Goal: Check status: Check status

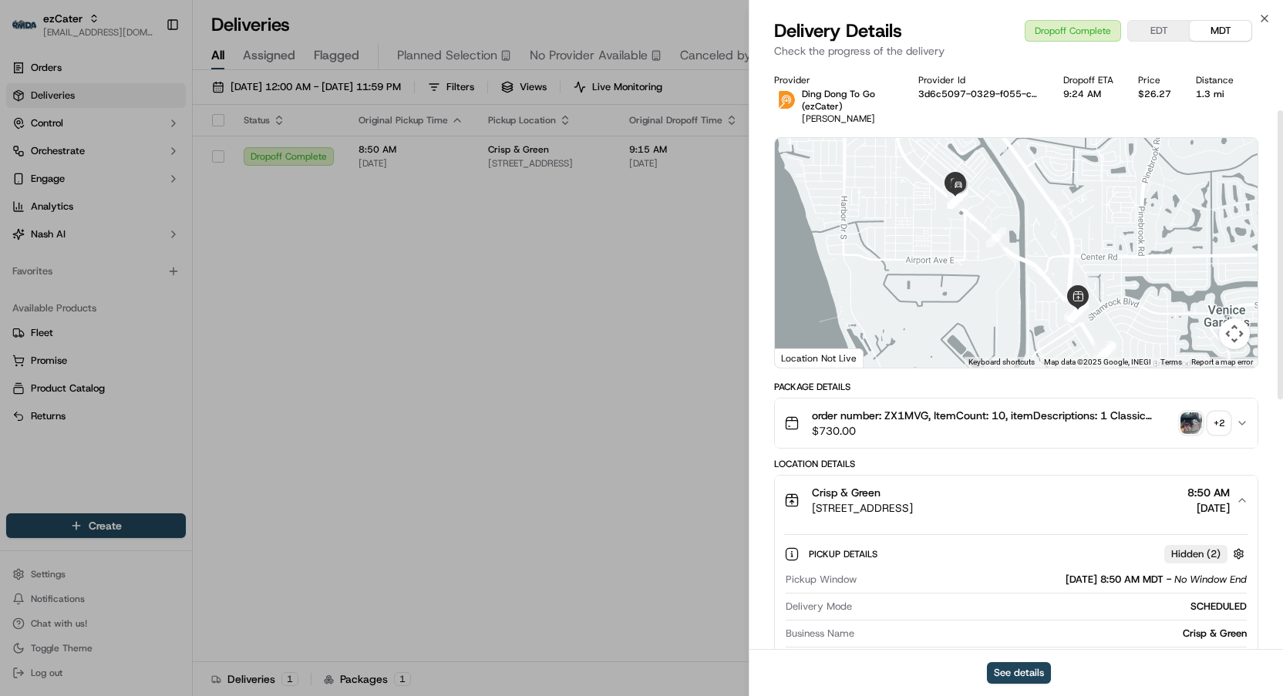
scroll to position [93, 0]
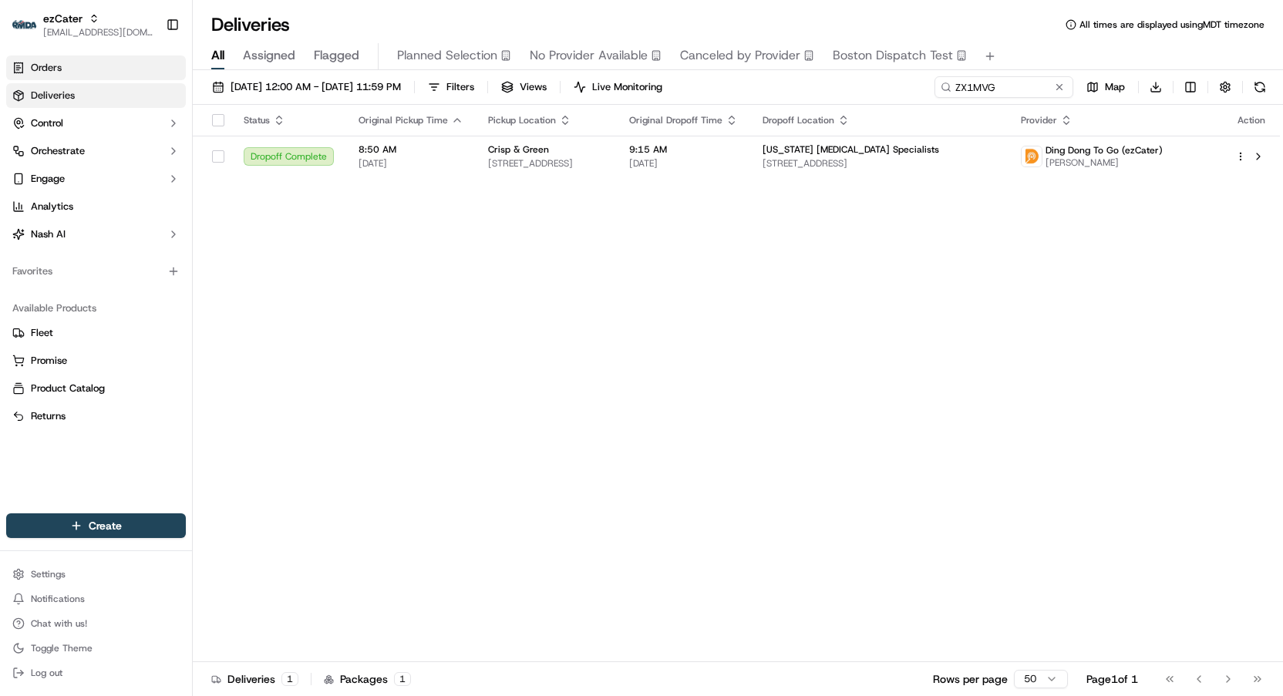
click at [92, 59] on link "Orders" at bounding box center [96, 68] width 180 height 25
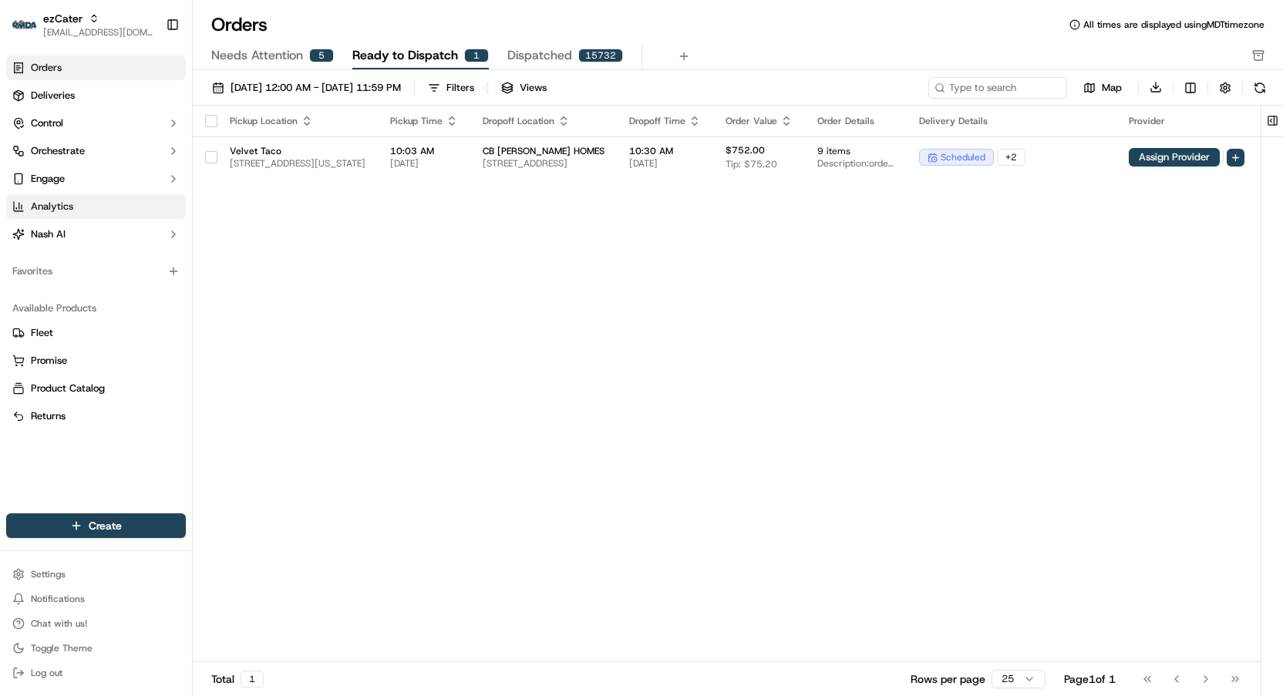
click at [76, 212] on link "Analytics" at bounding box center [96, 206] width 180 height 25
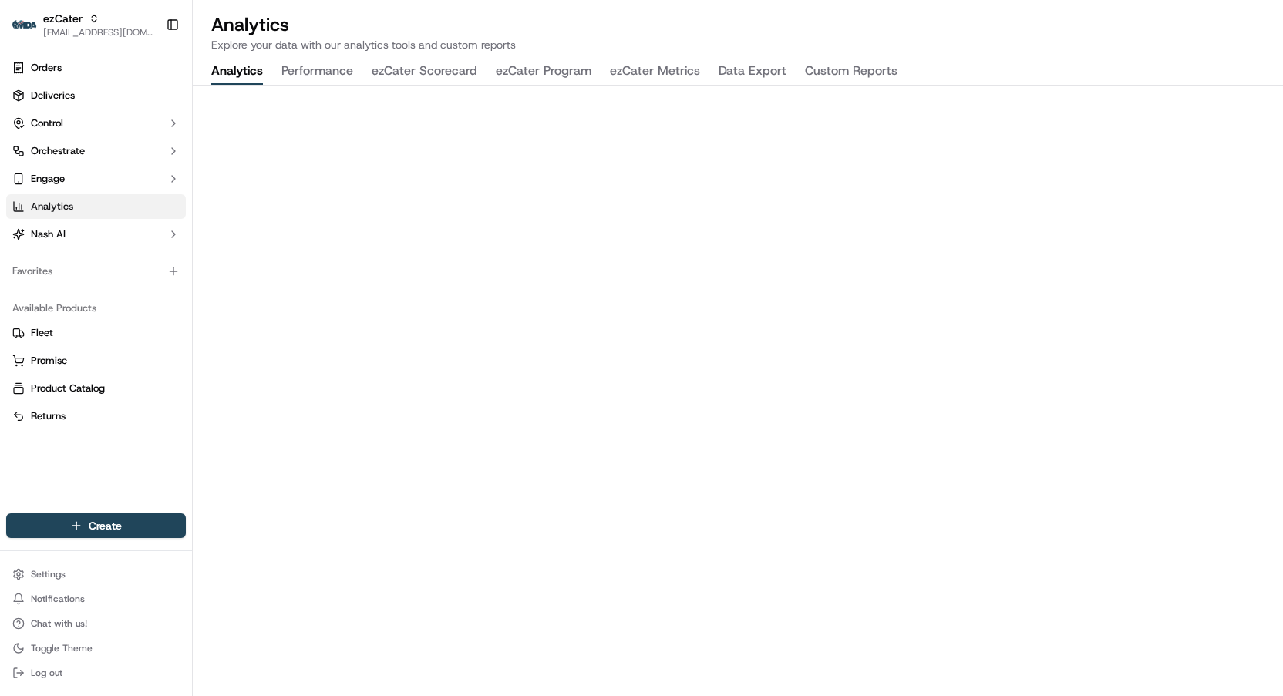
click at [548, 63] on button "ezCater Program" at bounding box center [544, 72] width 96 height 26
click at [454, 74] on button "ezCater Scorecard" at bounding box center [425, 72] width 106 height 26
click at [652, 72] on button "ezCater Metrics" at bounding box center [655, 72] width 90 height 26
click at [112, 149] on button "Orchestrate" at bounding box center [96, 151] width 180 height 25
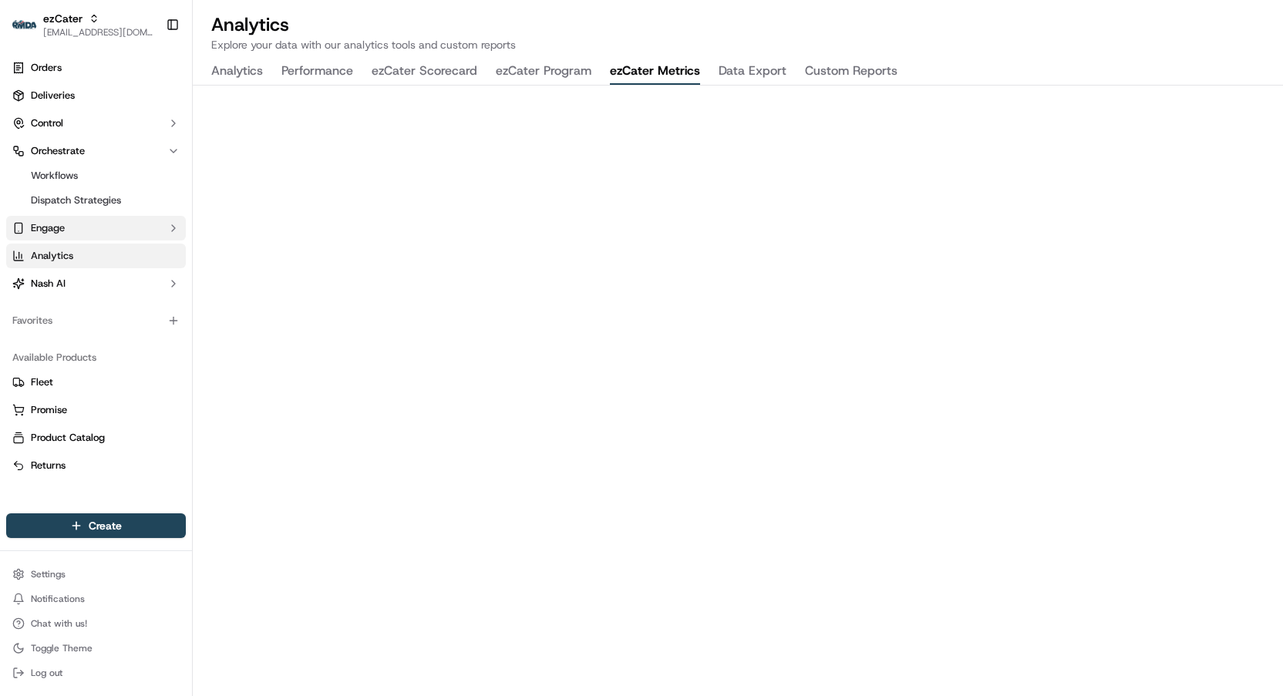
click at [96, 223] on button "Engage" at bounding box center [96, 228] width 180 height 25
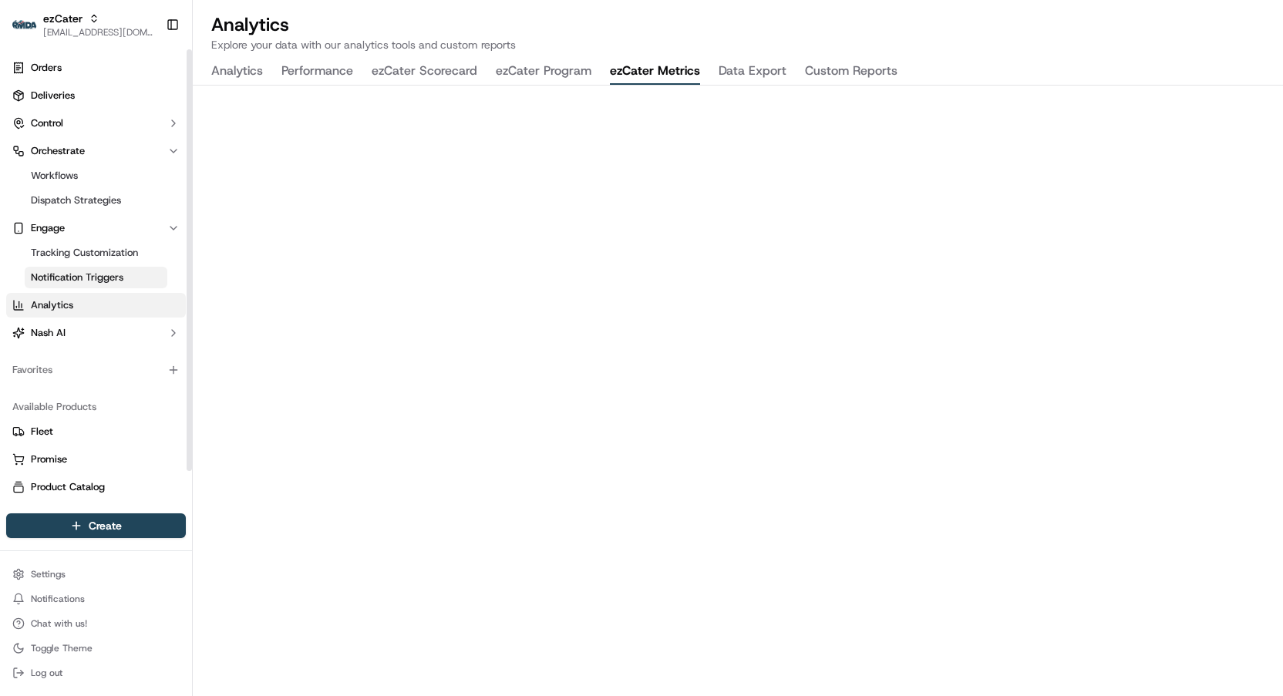
click at [92, 271] on span "Notification Triggers" at bounding box center [77, 278] width 93 height 14
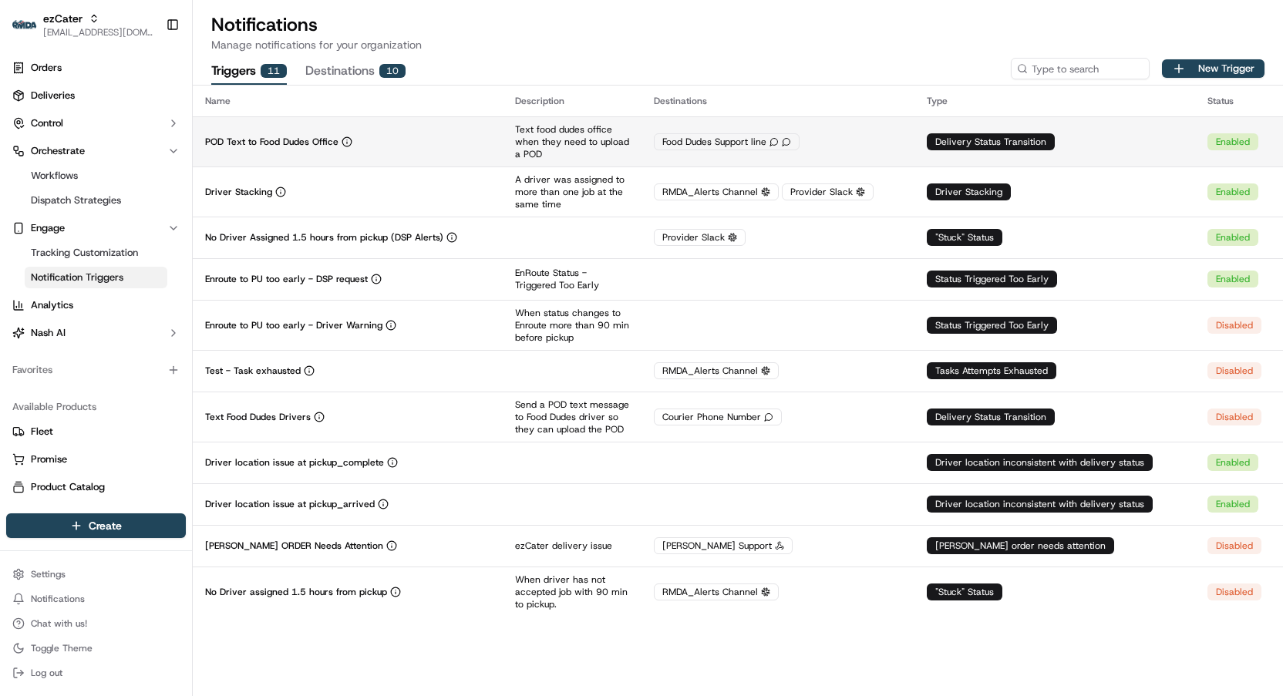
click at [419, 144] on div "POD Text to Food Dudes Office" at bounding box center [347, 142] width 285 height 12
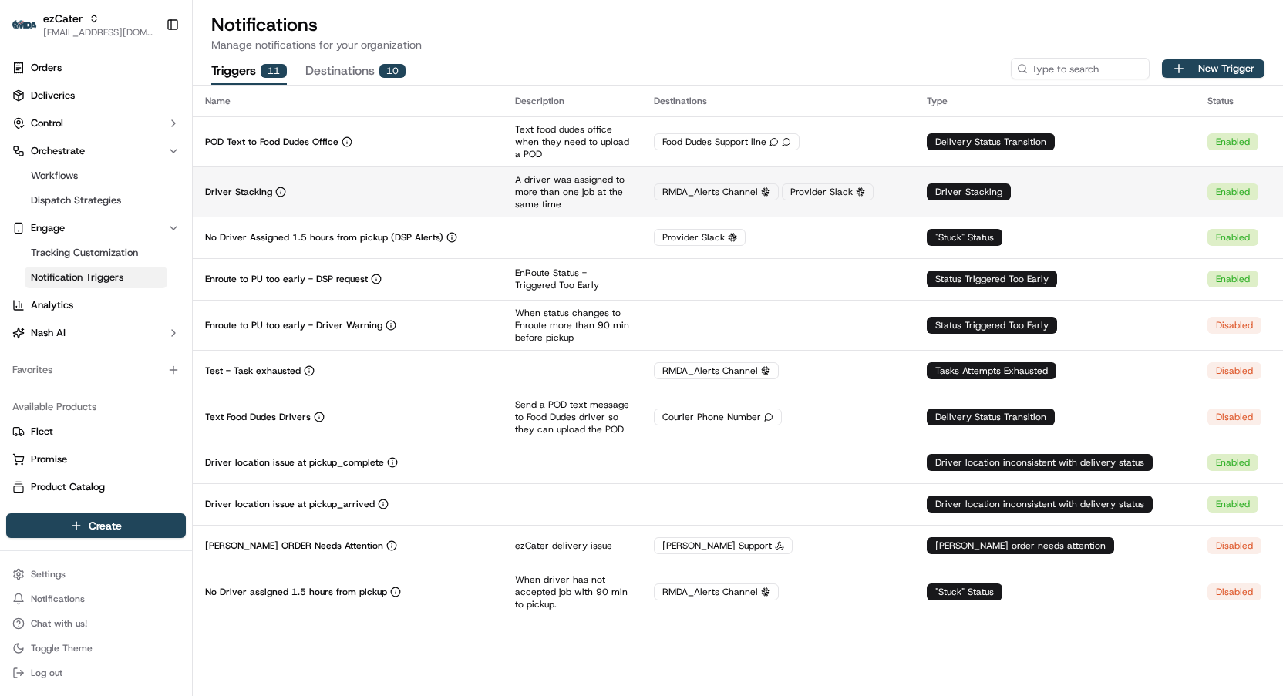
click at [402, 186] on div "Driver Stacking" at bounding box center [347, 192] width 285 height 12
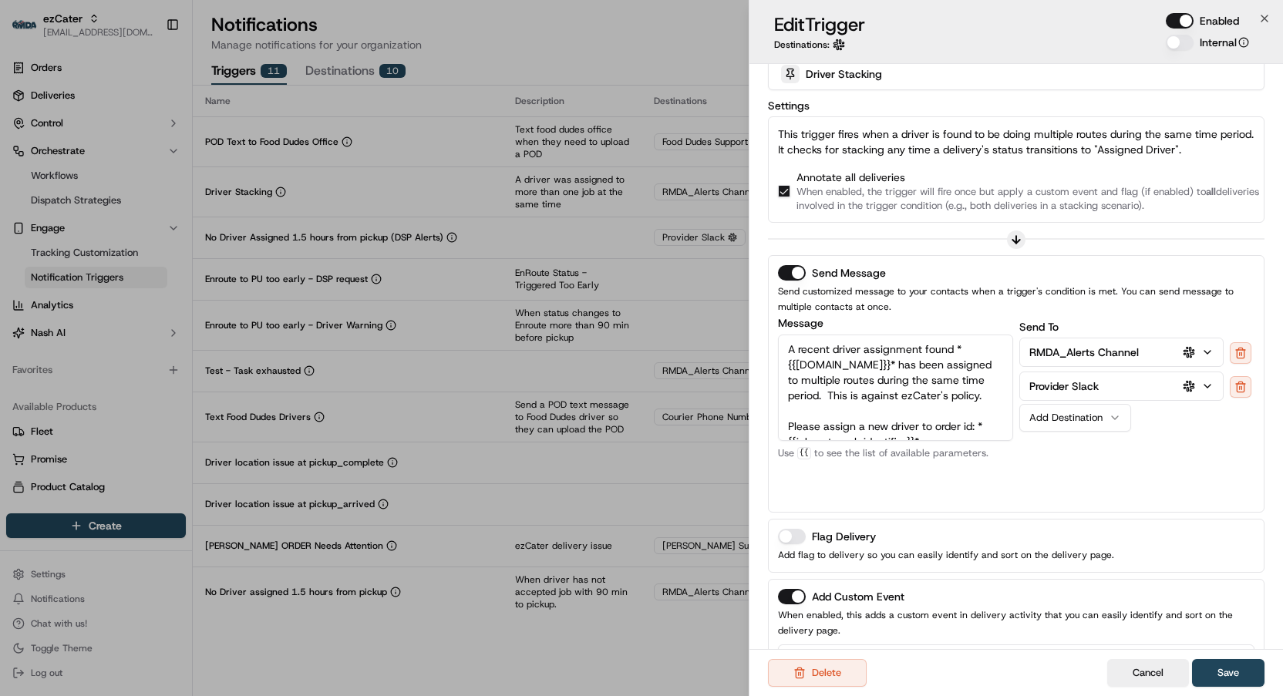
scroll to position [108, 0]
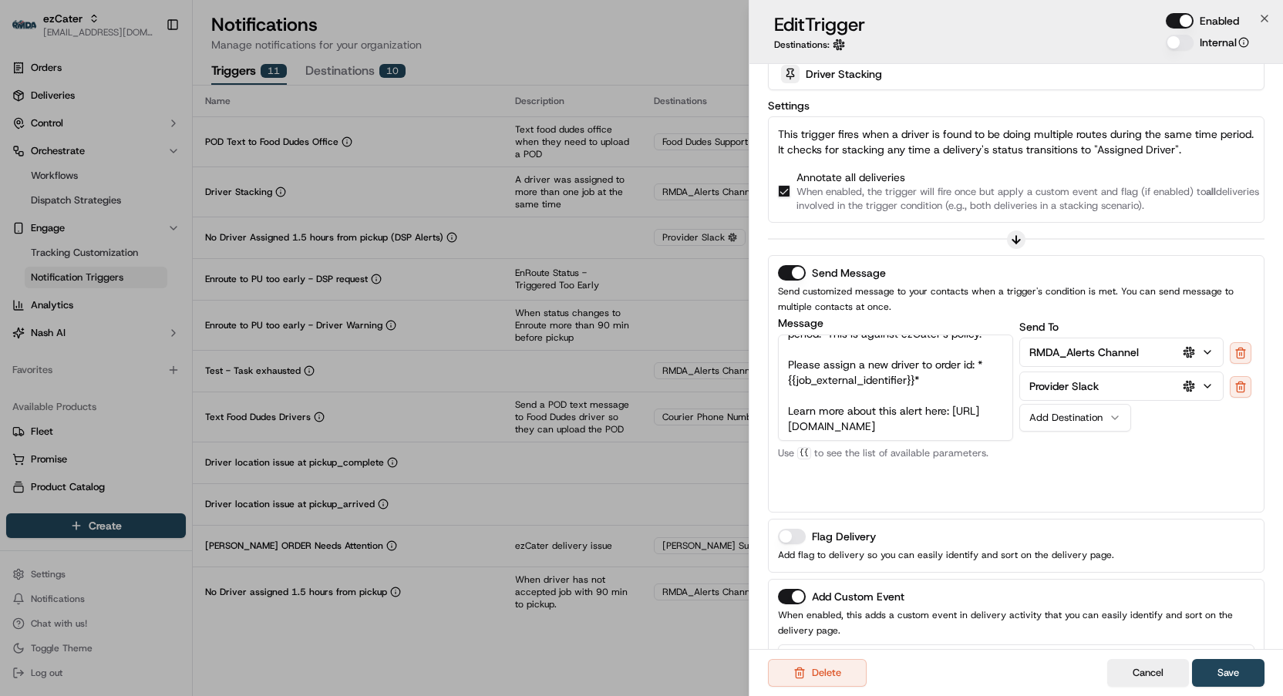
drag, startPoint x: 892, startPoint y: 426, endPoint x: 777, endPoint y: 364, distance: 129.7
click at [778, 364] on textarea "A recent driver assignment found *{{driver.name}}* has been assigned to multipl…" at bounding box center [895, 388] width 235 height 106
type textarea "A recent driver assignment found *{{driver.name}}* has been assigned to multipl…"
click at [1228, 680] on button "Save" at bounding box center [1228, 673] width 72 height 28
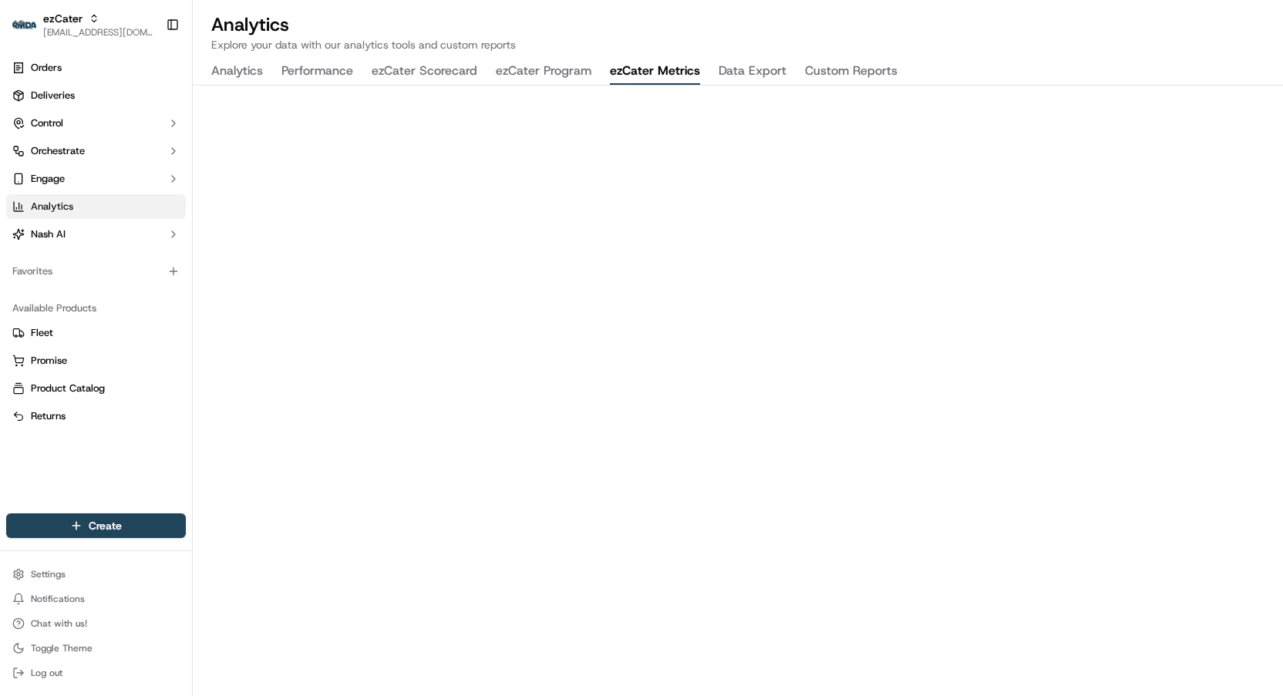
click at [1046, 49] on p "Explore your data with our analytics tools and custom reports" at bounding box center [737, 44] width 1053 height 15
click at [56, 79] on link "Orders" at bounding box center [96, 68] width 180 height 25
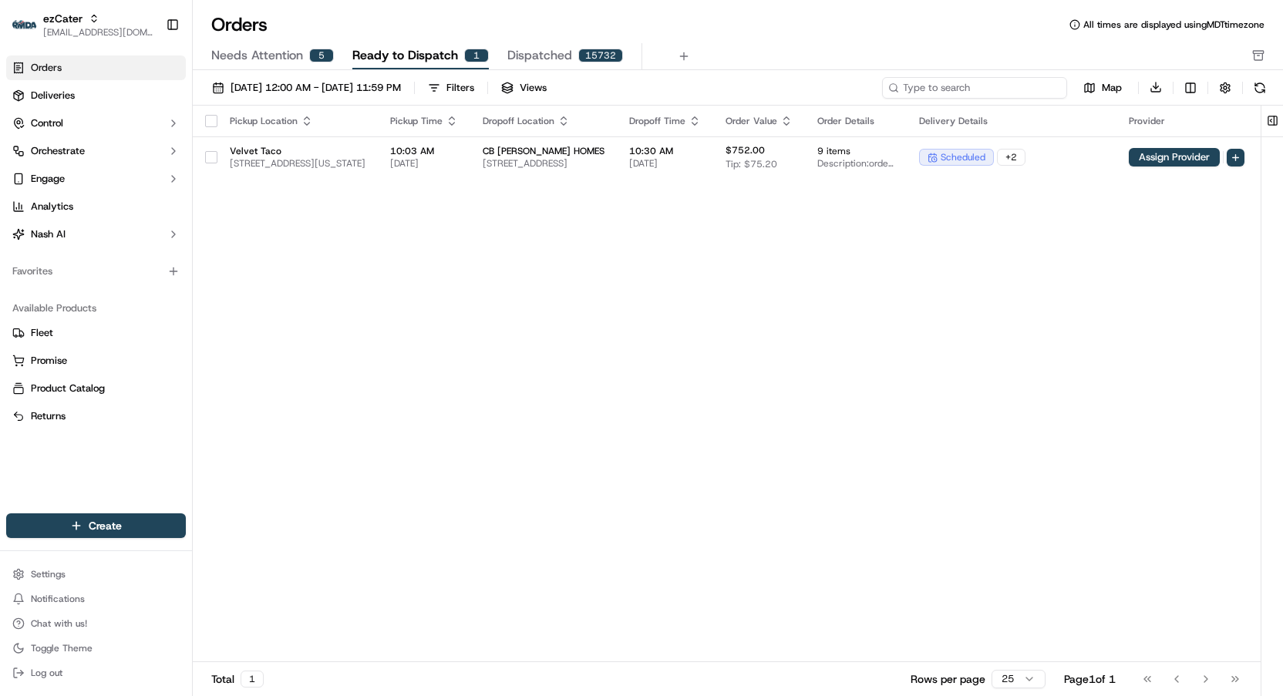
click at [989, 93] on input at bounding box center [974, 88] width 185 height 22
click at [110, 101] on link "Deliveries" at bounding box center [96, 95] width 180 height 25
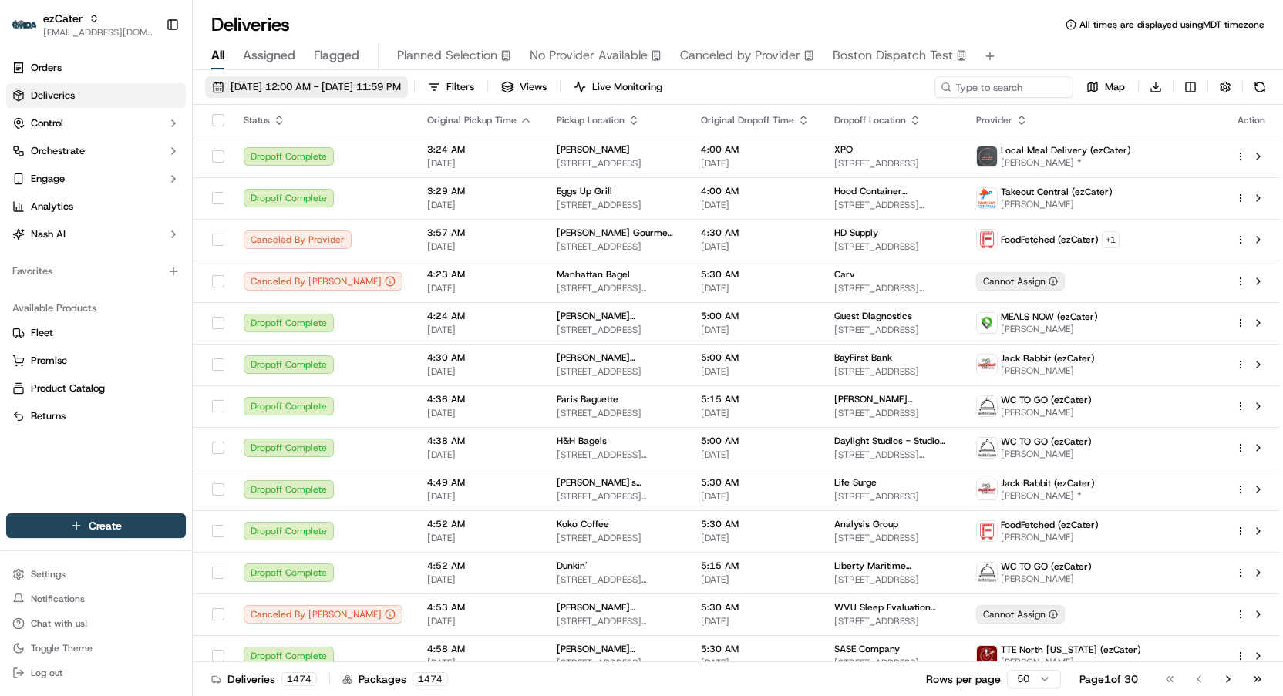
click at [401, 85] on span "09/16/2025 12:00 AM - 09/16/2025 11:59 PM" at bounding box center [316, 87] width 170 height 14
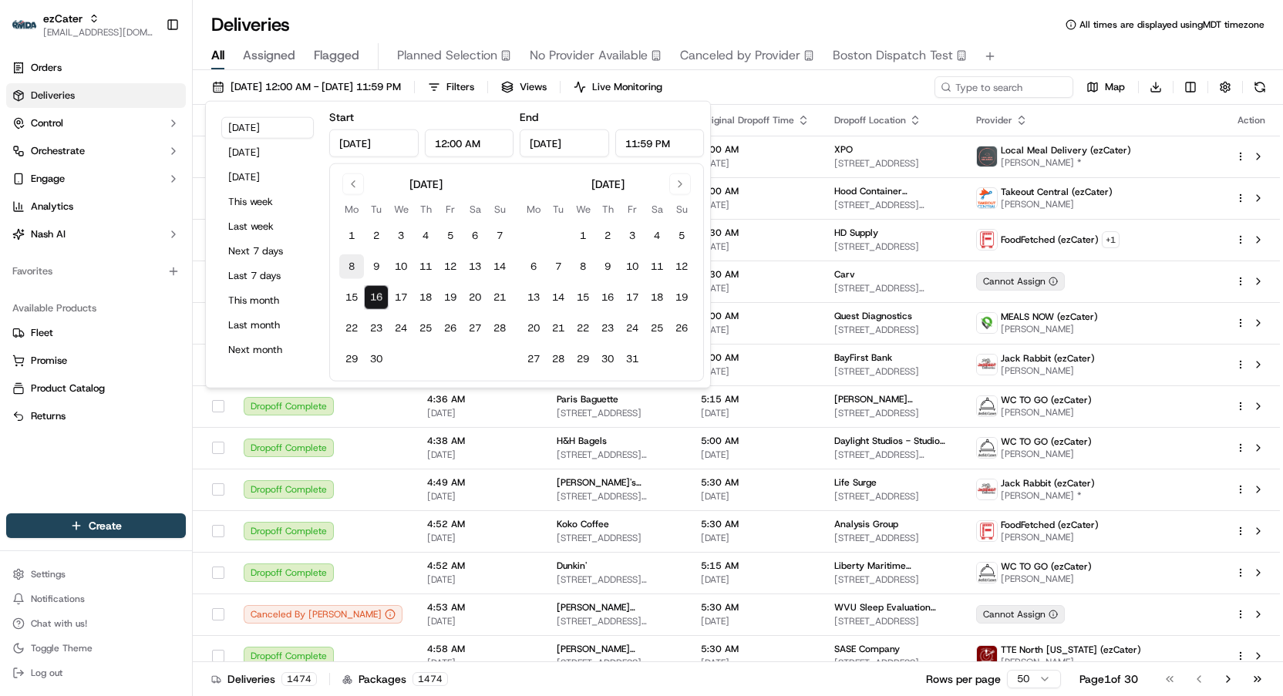
click at [355, 273] on button "8" at bounding box center [351, 266] width 25 height 25
type input "Sep 8, 2025"
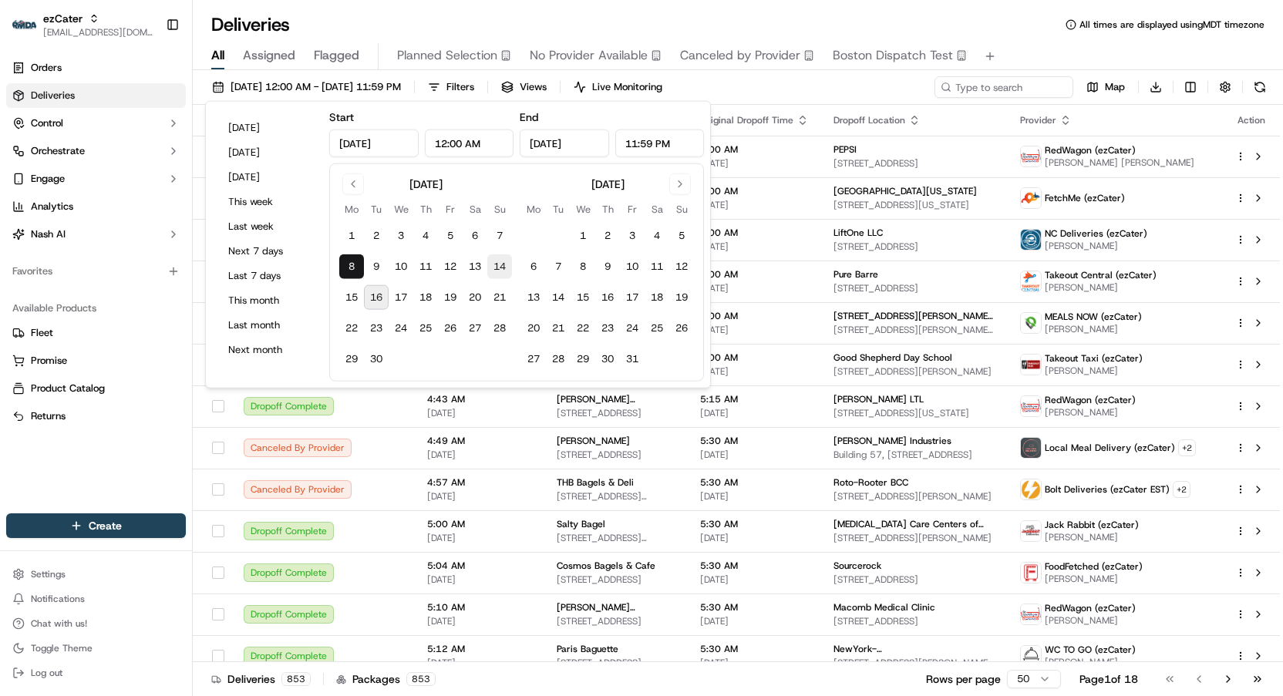
click at [511, 267] on button "14" at bounding box center [499, 266] width 25 height 25
type input "Sep 14, 2025"
click at [1017, 89] on input at bounding box center [980, 87] width 185 height 22
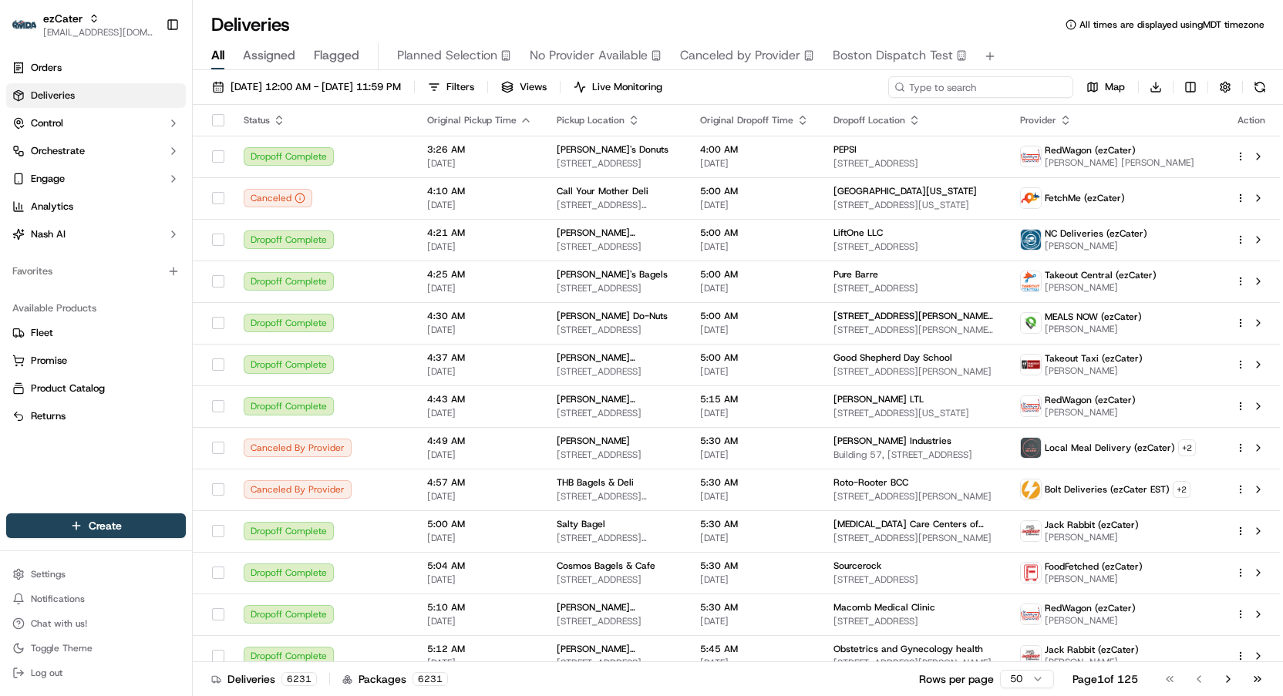
paste input "KAW4AY"
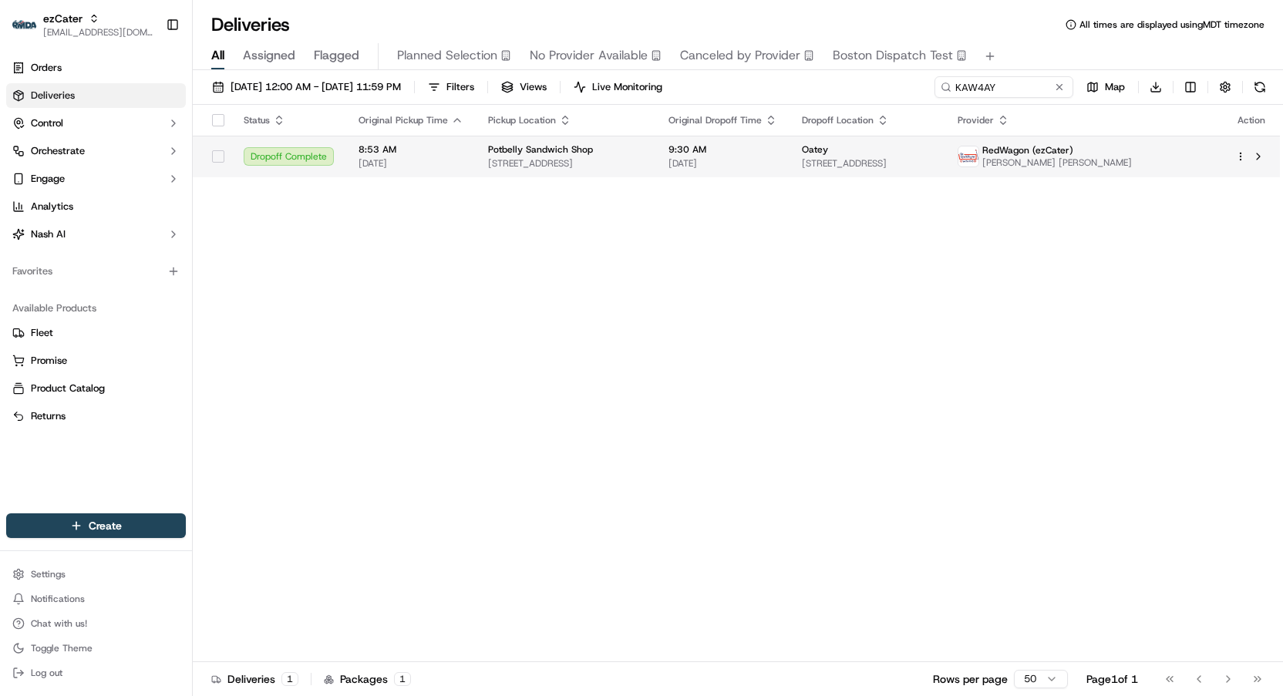
click at [790, 139] on td "9:30 AM 09/10/2025" at bounding box center [722, 157] width 133 height 42
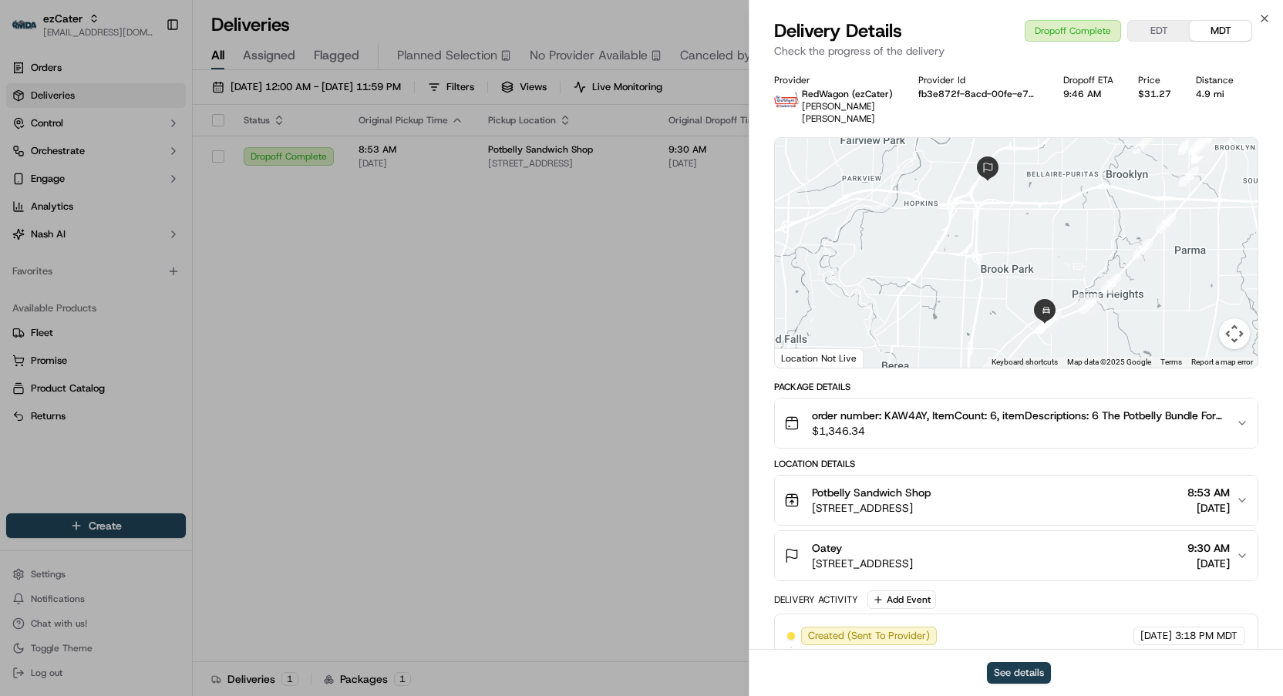
click at [1009, 670] on button "See details" at bounding box center [1019, 673] width 64 height 22
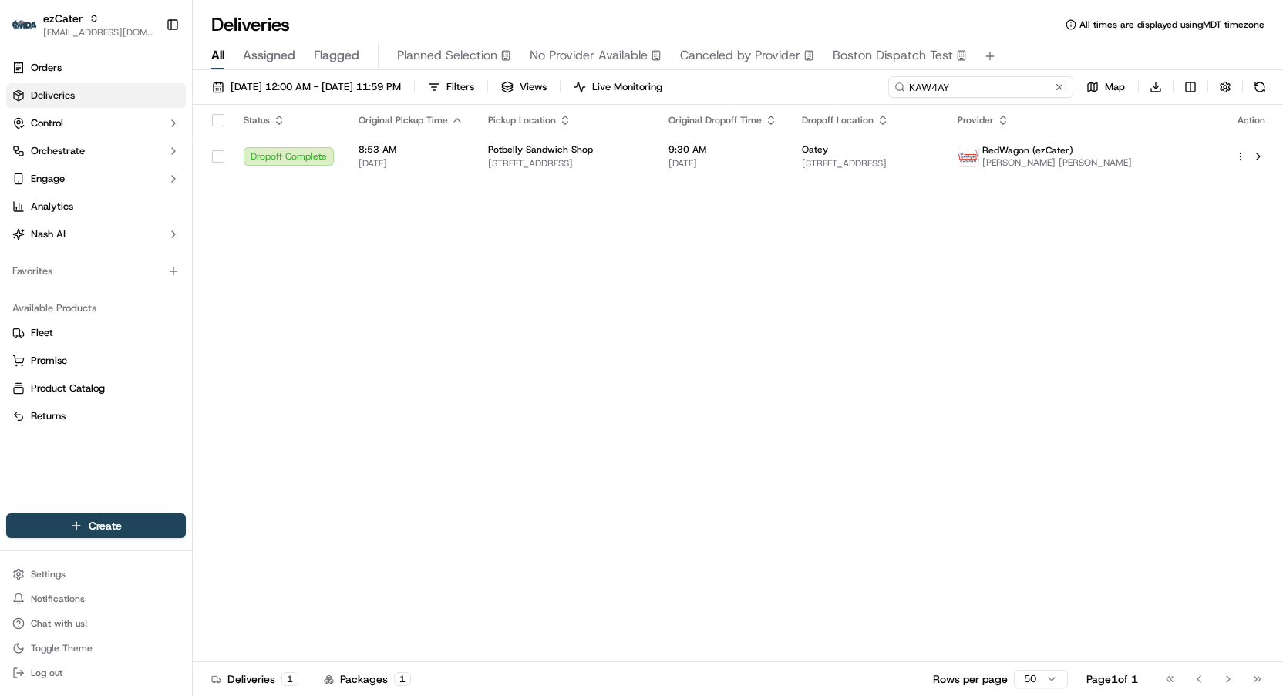
drag, startPoint x: 1016, startPoint y: 83, endPoint x: 846, endPoint y: 70, distance: 170.1
click at [846, 70] on div "09/08/2025 12:00 AM - 09/14/2025 11:59 PM Filters Views Live Monitoring KAW4AY …" at bounding box center [738, 384] width 1090 height 629
paste input "49AVQ1"
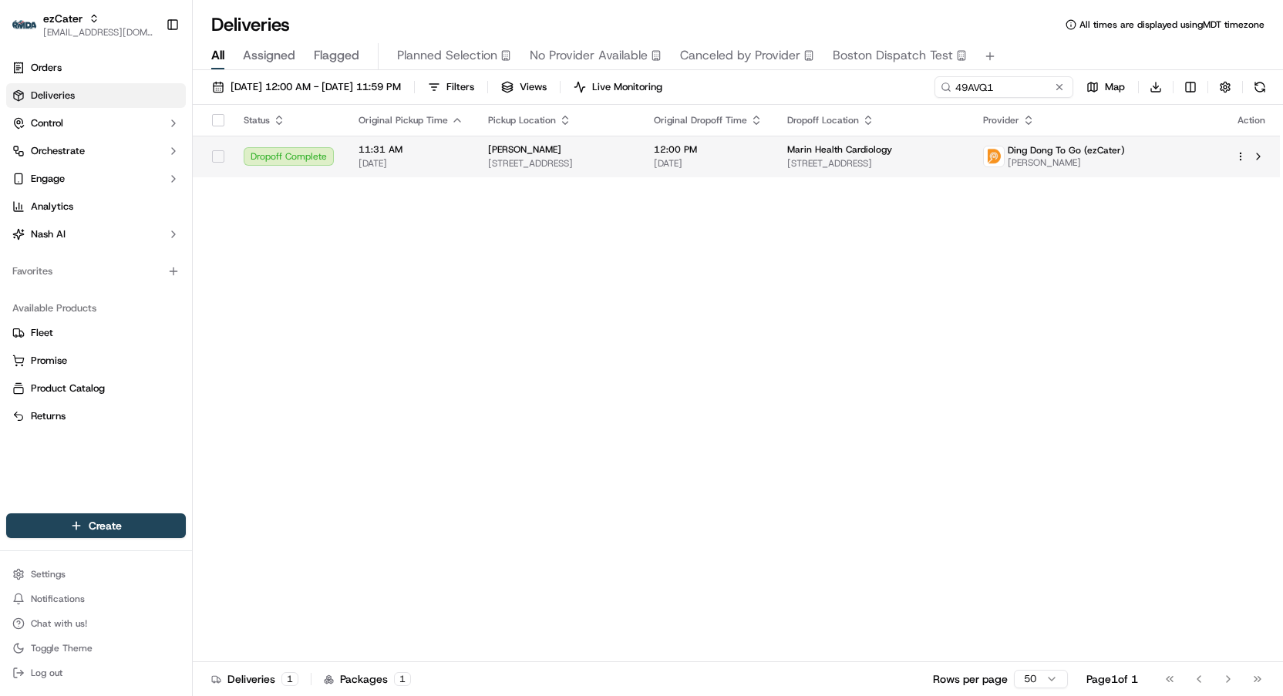
click at [1102, 158] on span "Klaudia Oleksiak" at bounding box center [1066, 163] width 117 height 12
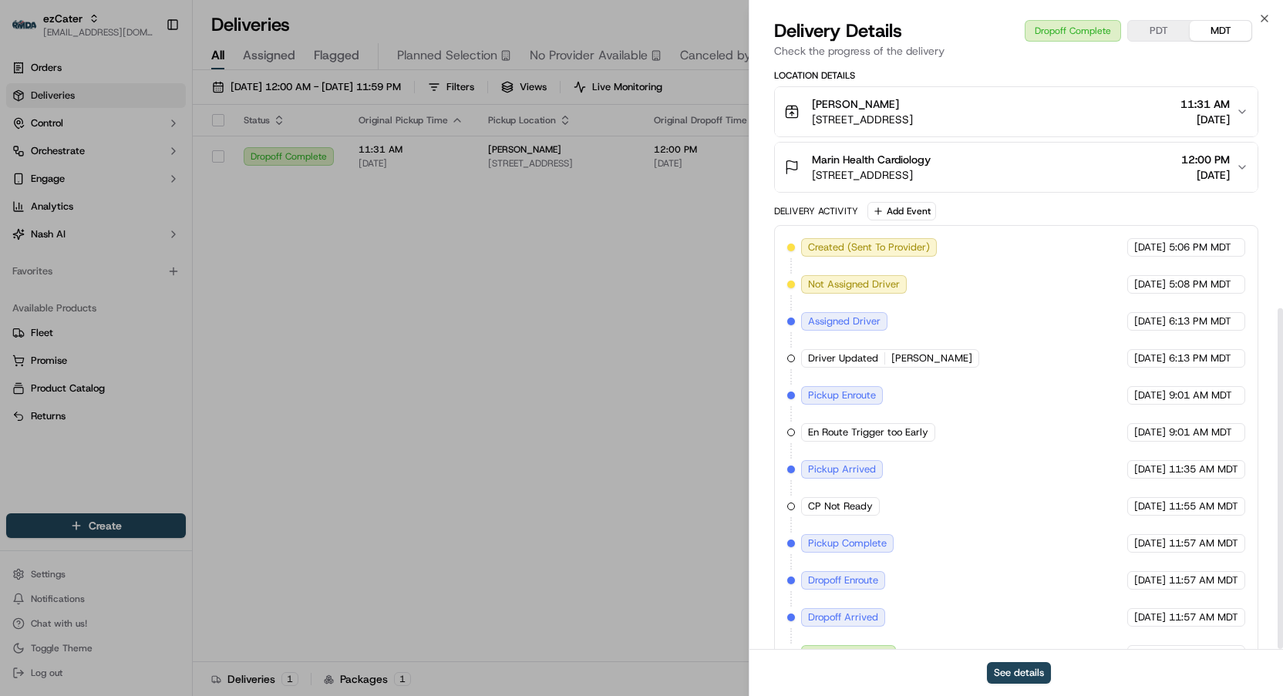
scroll to position [417, 0]
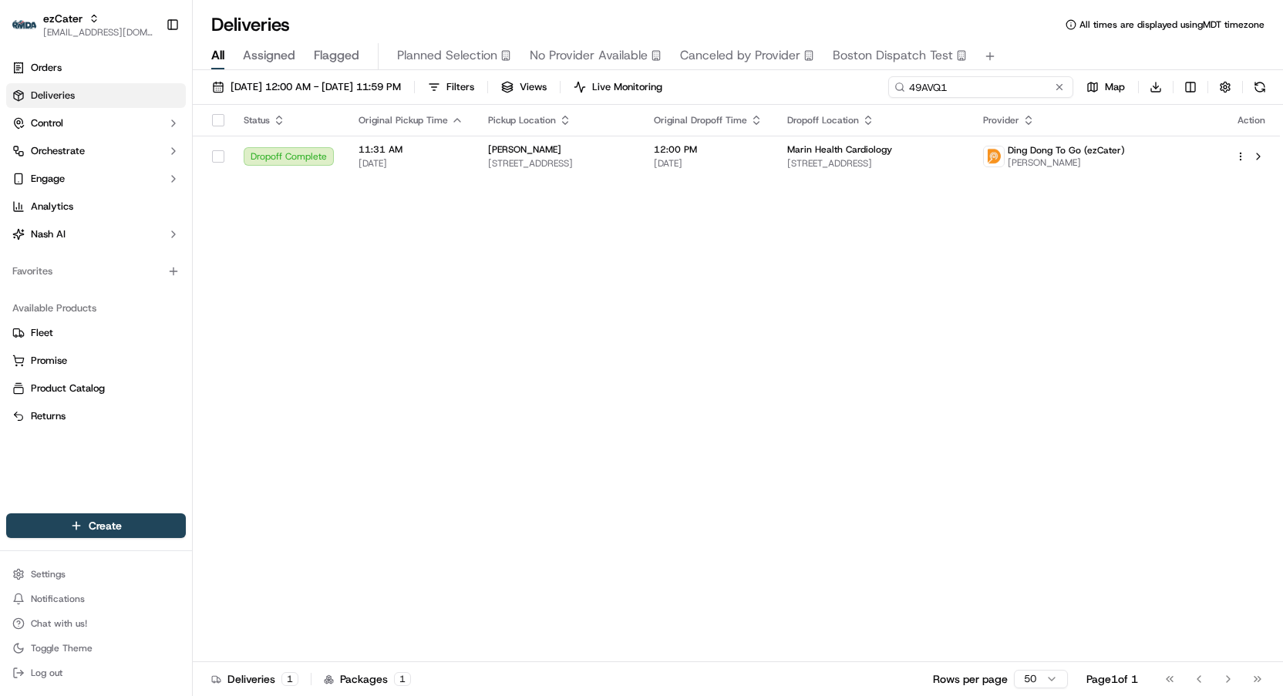
drag, startPoint x: 1020, startPoint y: 87, endPoint x: 797, endPoint y: 79, distance: 222.2
click at [797, 79] on div "09/08/2025 12:00 AM - 09/14/2025 11:59 PM Filters Views Live Monitoring 49AVQ1 …" at bounding box center [738, 90] width 1090 height 29
paste input "275386"
type input "275386"
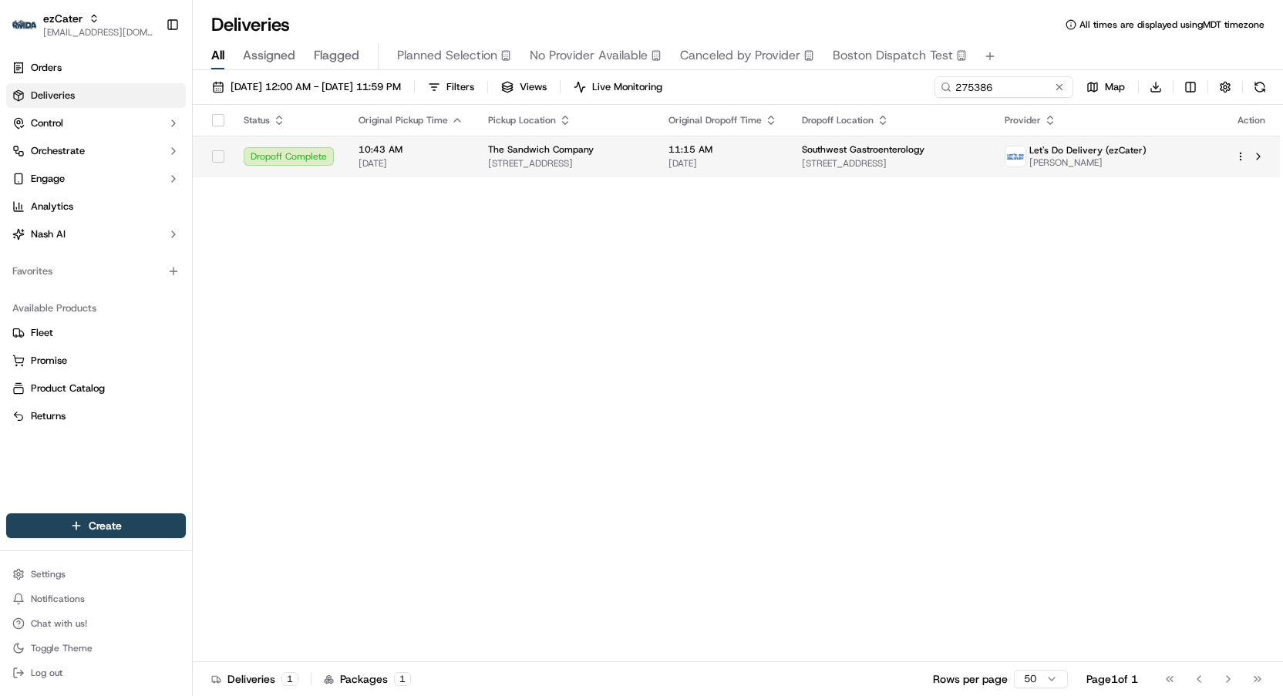
click at [900, 162] on span "7788 Jefferson St NE, Albuquerque, NM 87109, USA" at bounding box center [891, 163] width 179 height 12
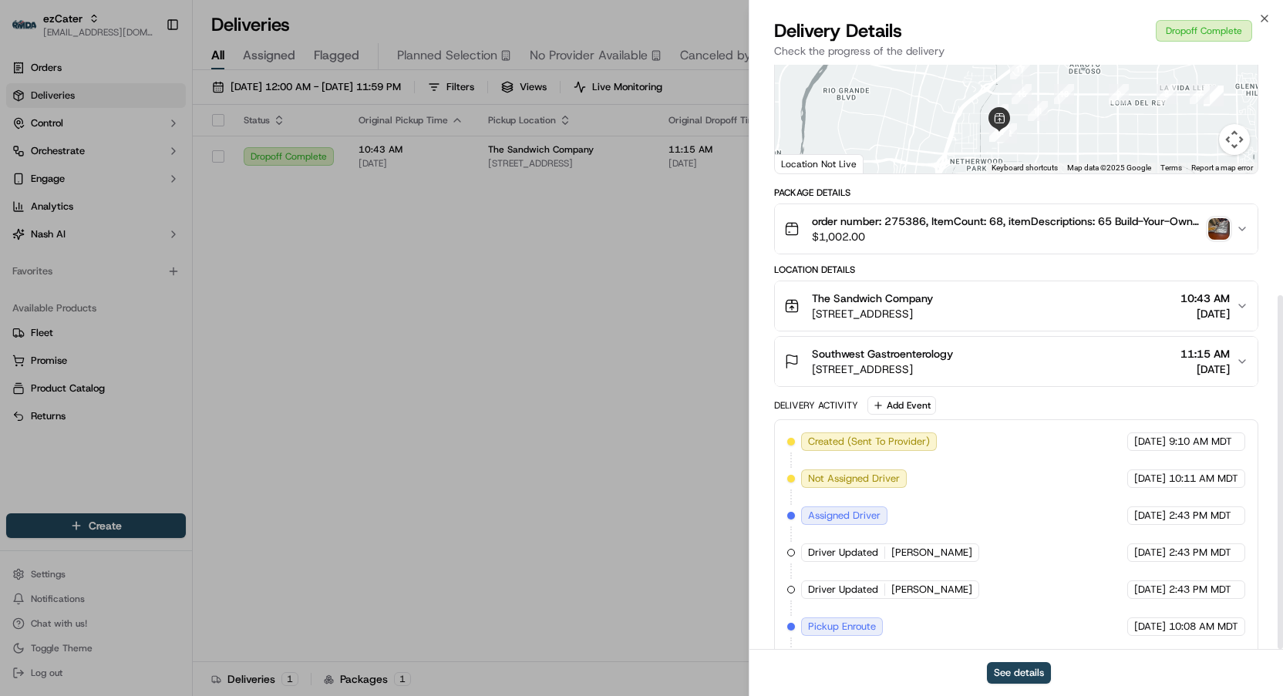
scroll to position [381, 0]
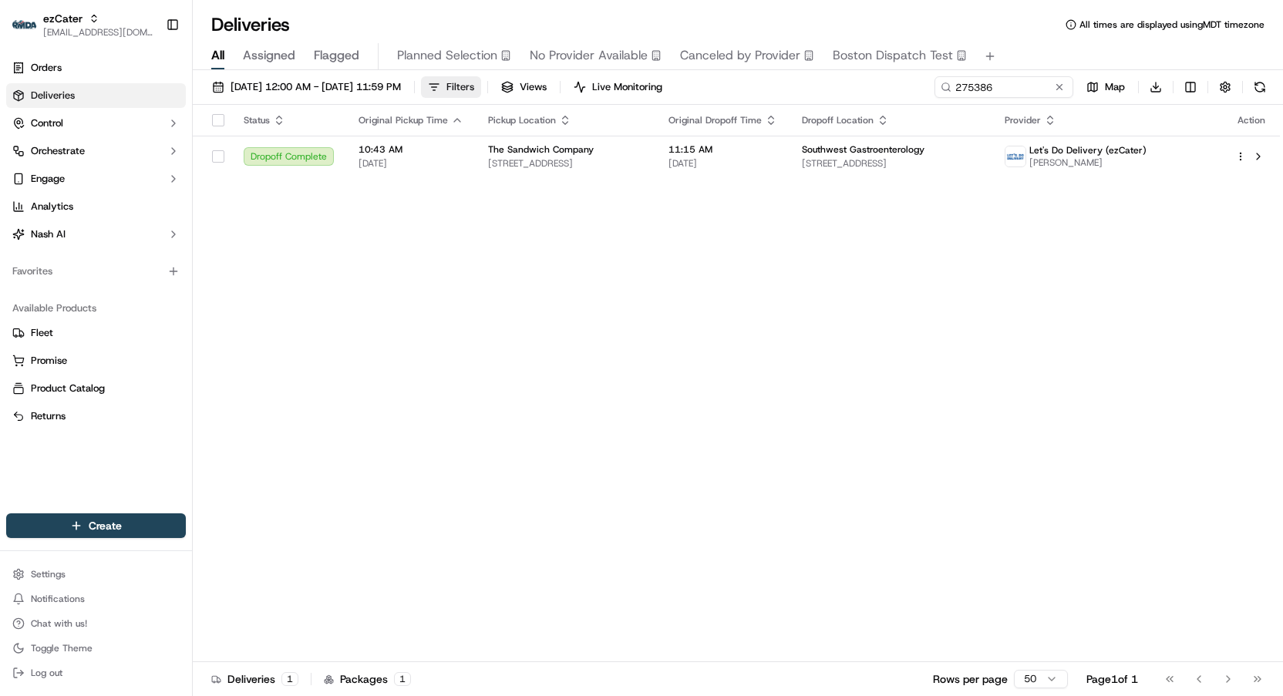
click at [474, 86] on span "Filters" at bounding box center [461, 87] width 28 height 14
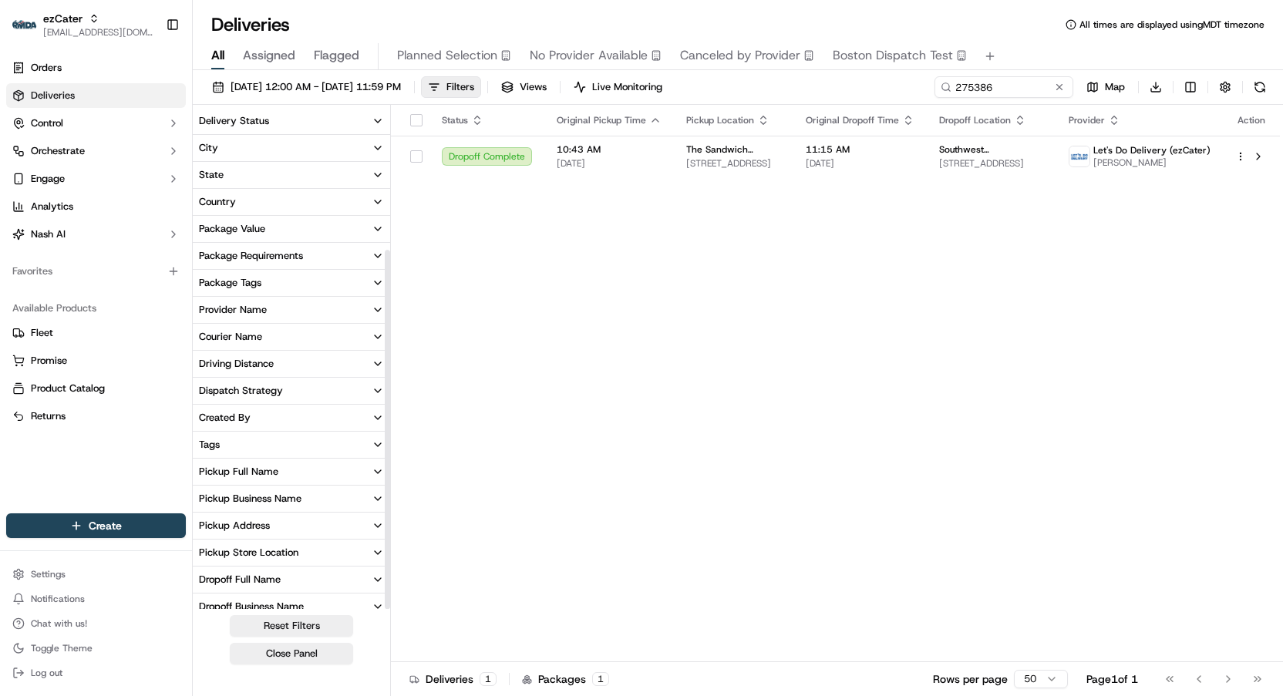
scroll to position [198, 0]
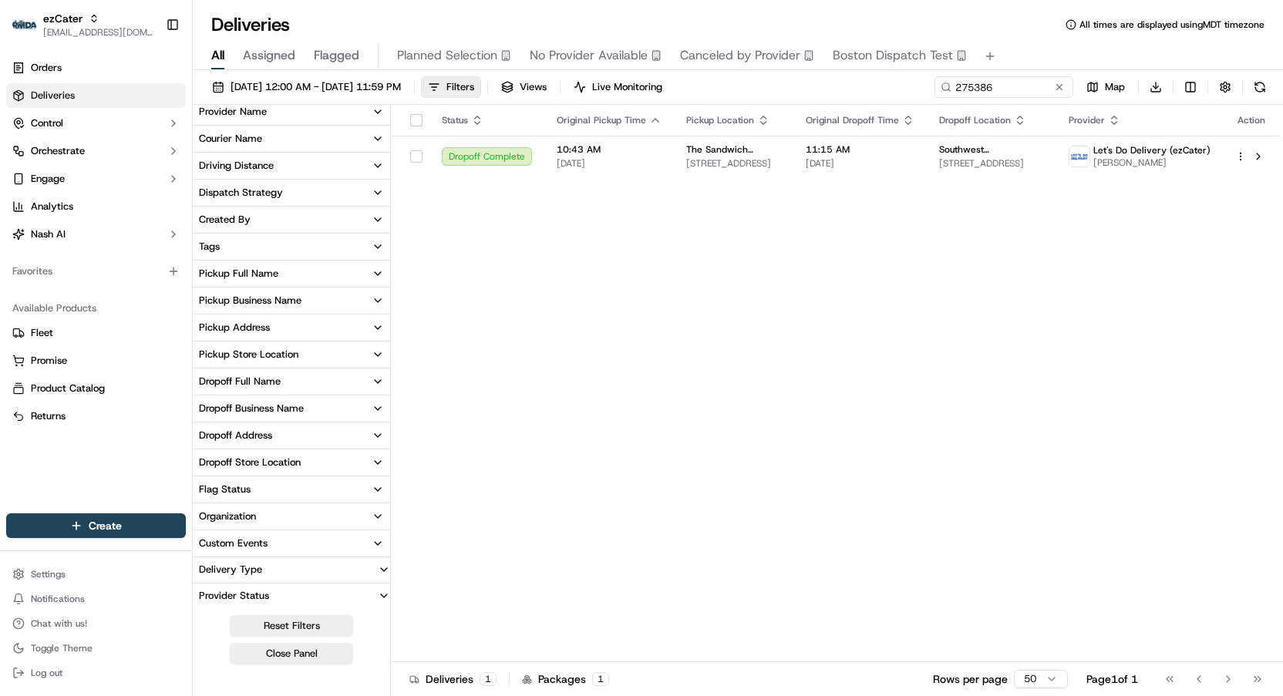
click at [308, 532] on button "Custom Events" at bounding box center [291, 544] width 197 height 26
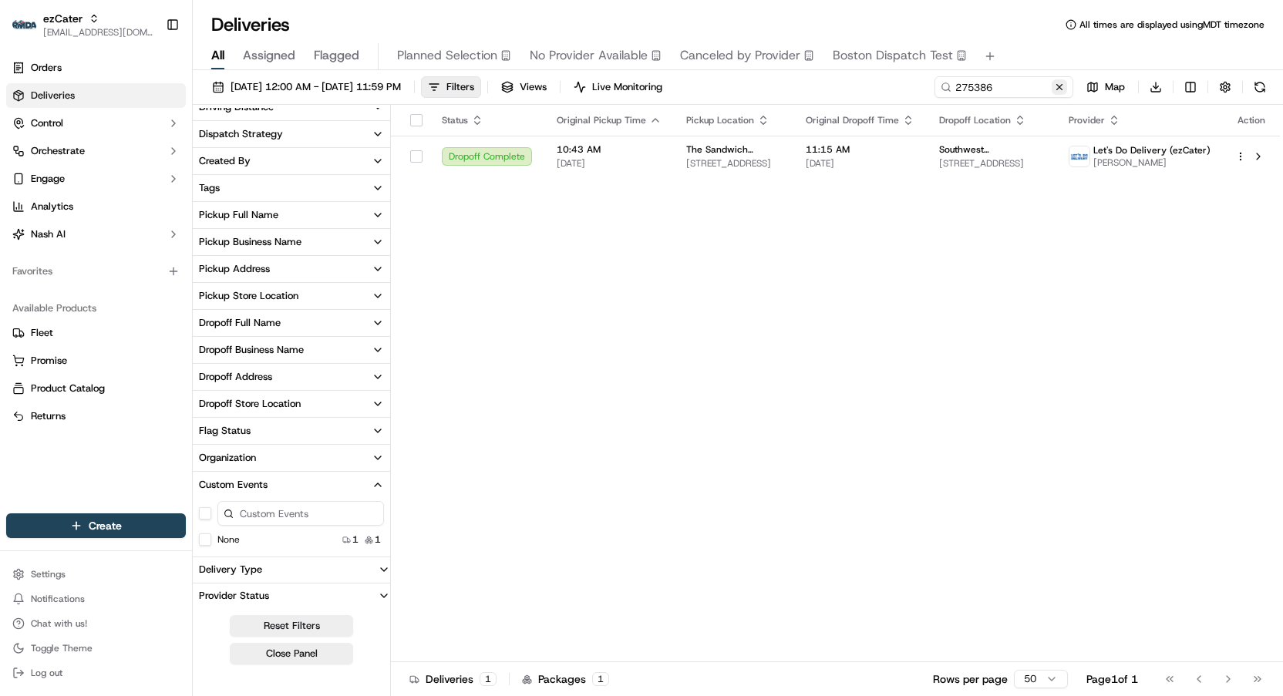
click at [1063, 93] on button at bounding box center [1059, 86] width 15 height 15
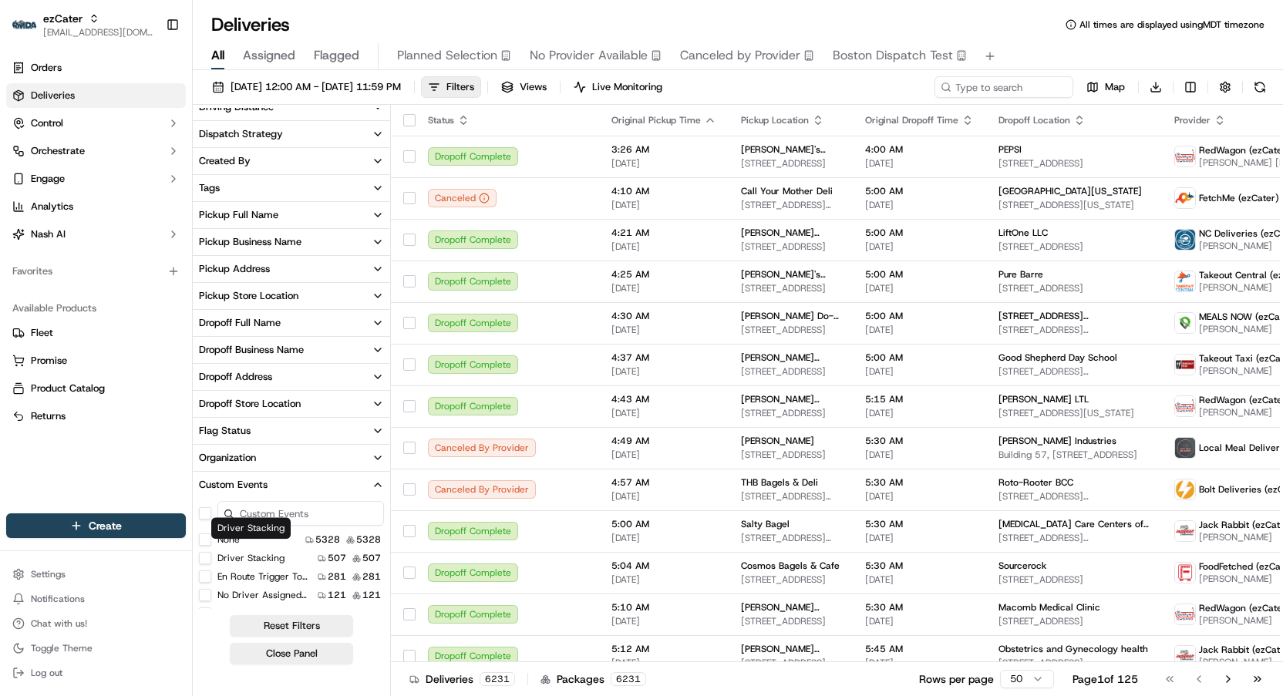
scroll to position [22, 0]
click at [215, 587] on div "CP Not Ready" at bounding box center [238, 592] width 79 height 12
click at [209, 588] on Ready "CP Not Ready" at bounding box center [205, 592] width 12 height 12
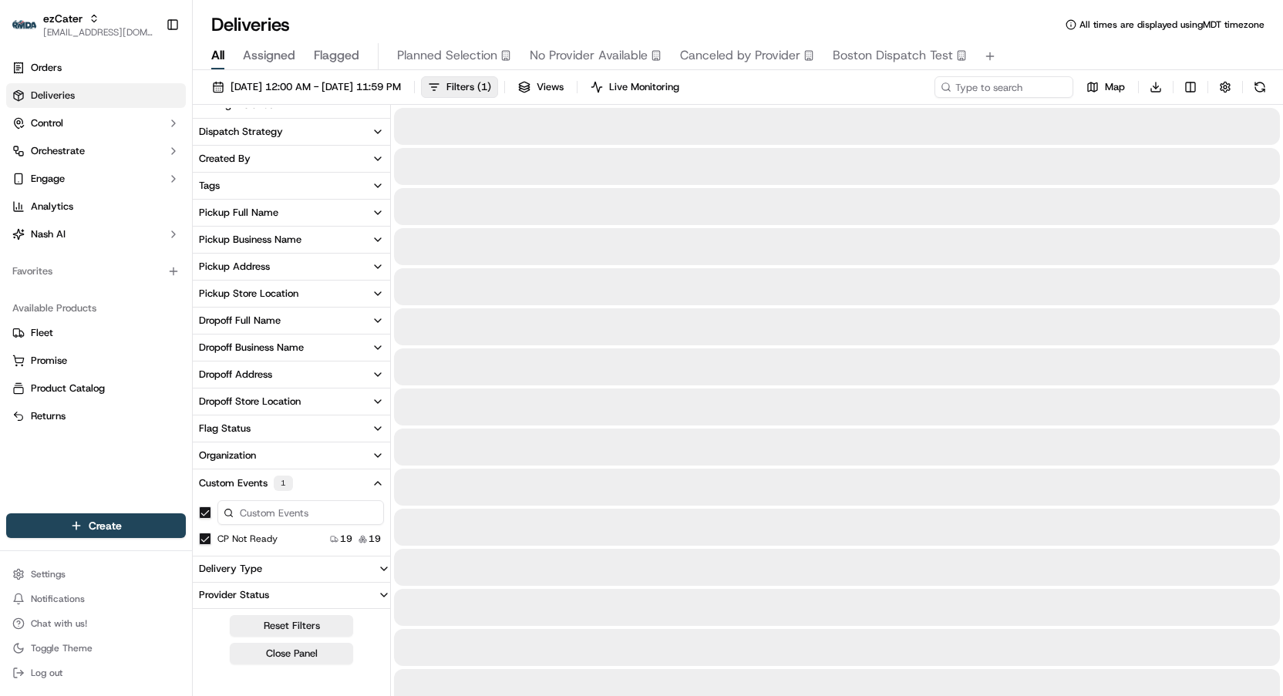
scroll to position [258, 0]
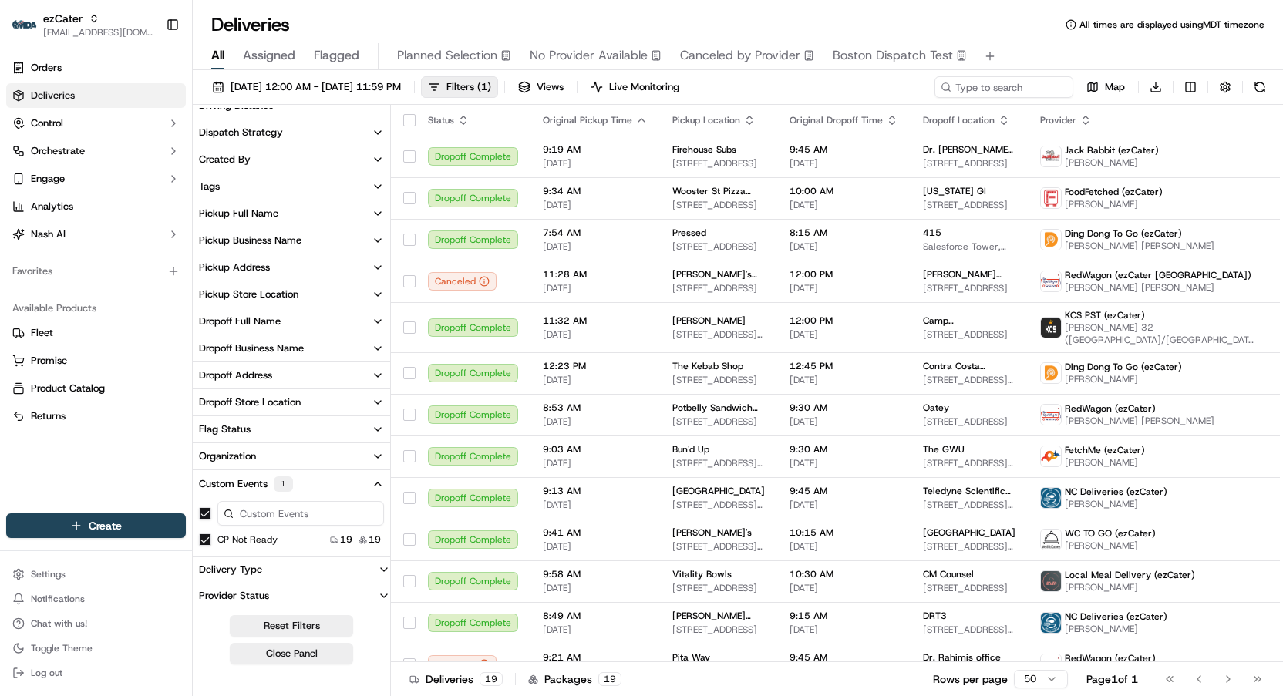
click at [210, 513] on button "button" at bounding box center [205, 513] width 12 height 12
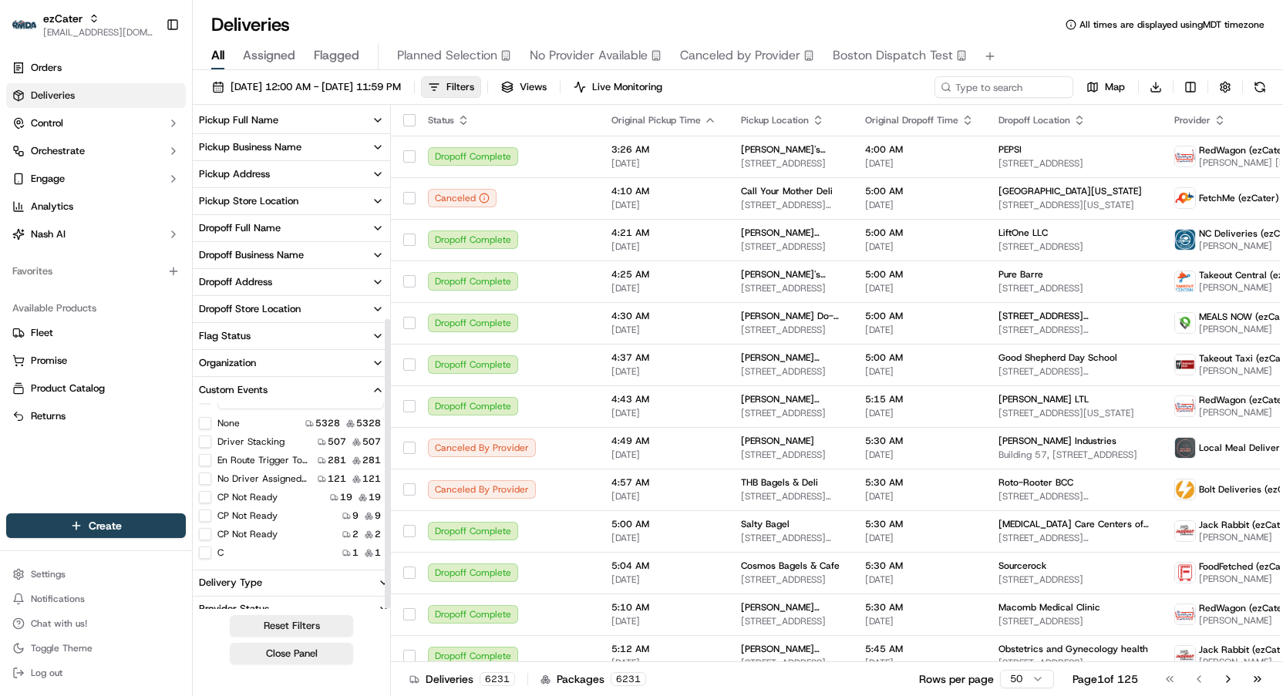
scroll to position [365, 0]
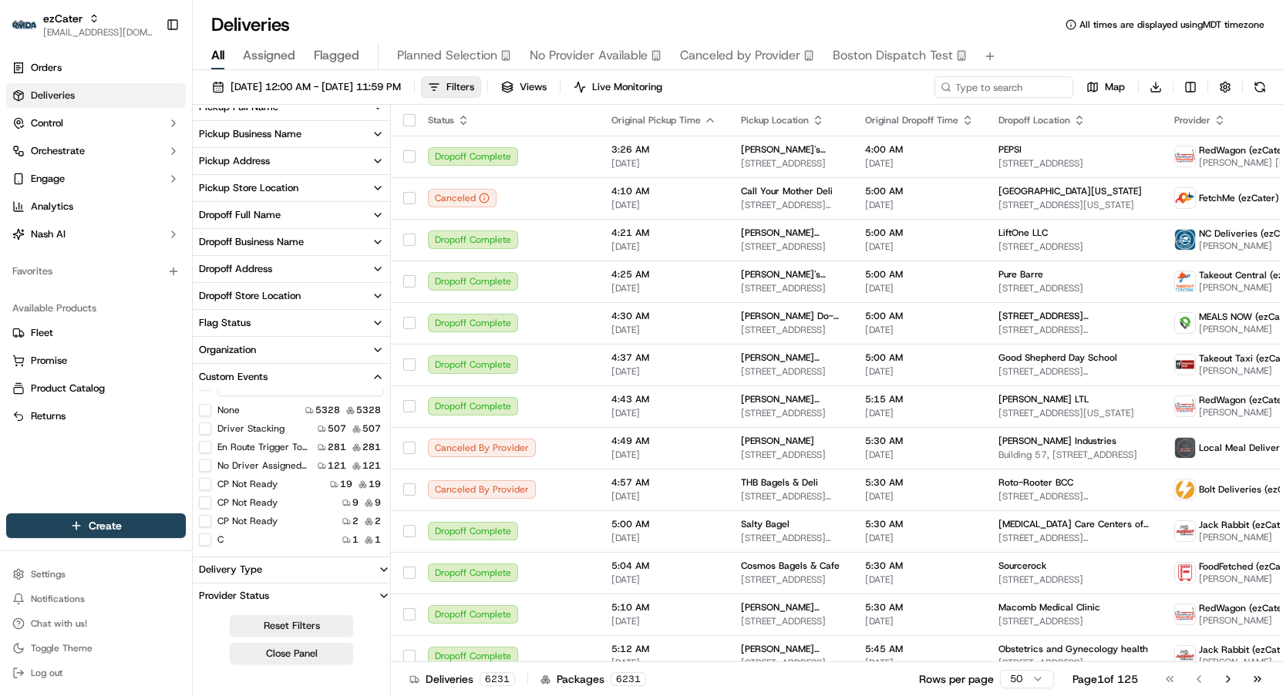
click at [205, 485] on Ready "CP Not Ready" at bounding box center [205, 484] width 12 height 12
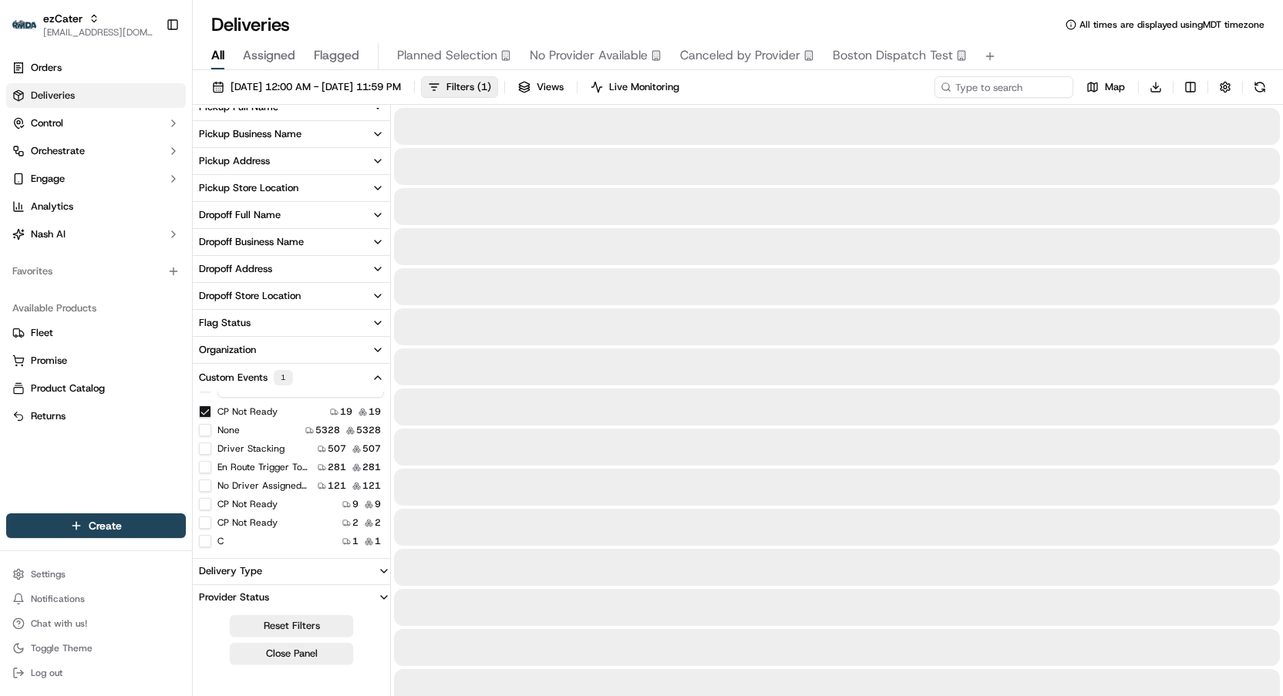
click at [204, 503] on ready "CP Not ready" at bounding box center [205, 504] width 12 height 12
click at [204, 520] on ready "CP not ready" at bounding box center [205, 523] width 12 height 12
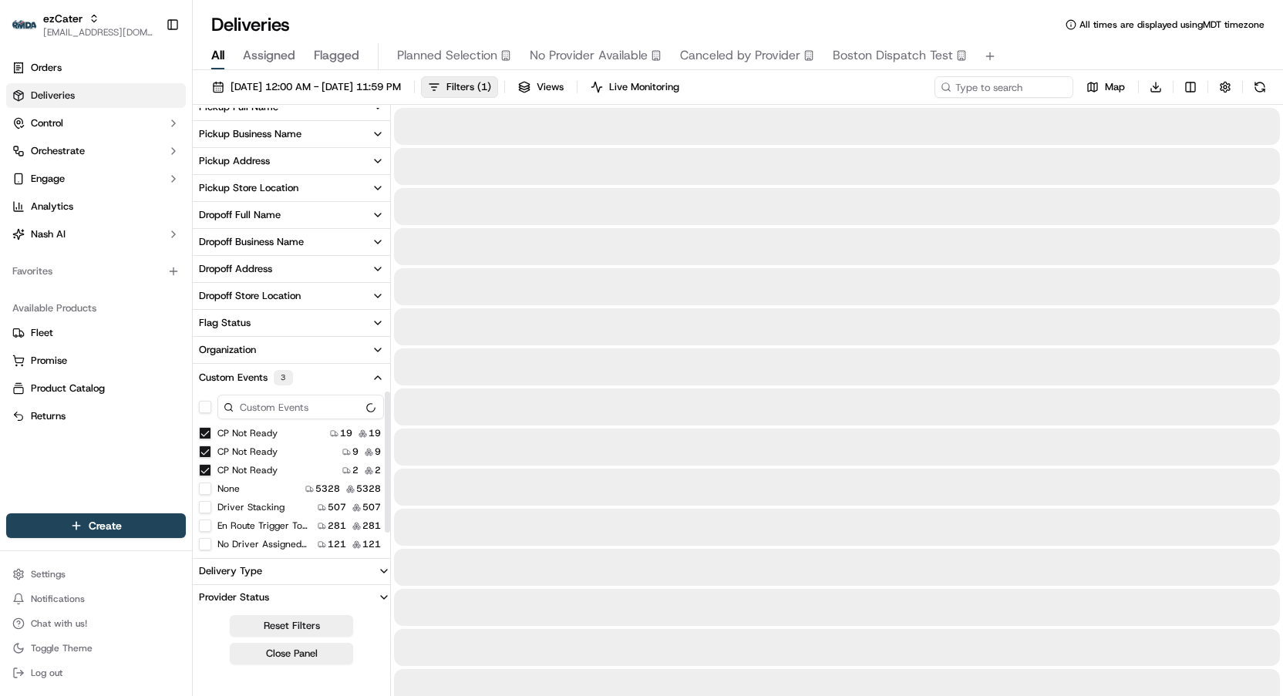
scroll to position [295, 0]
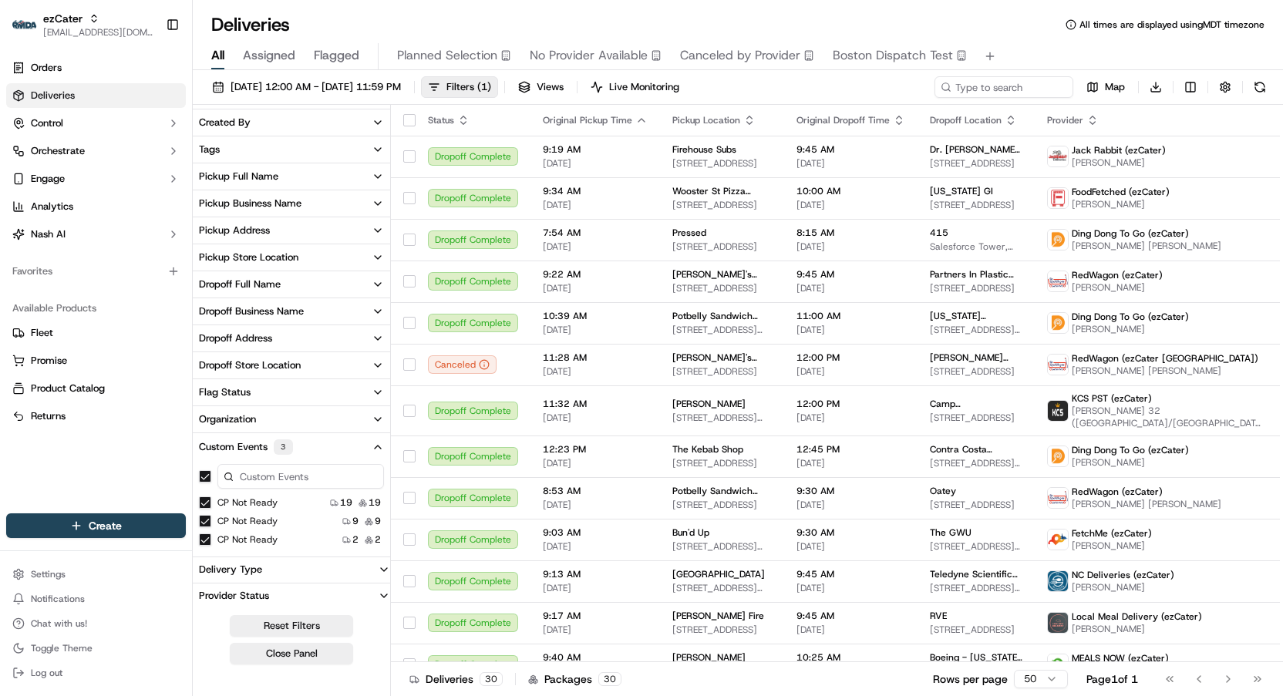
click at [913, 25] on div "Deliveries All times are displayed using MDT timezone" at bounding box center [738, 24] width 1090 height 25
click at [309, 656] on button "Close Panel" at bounding box center [291, 654] width 123 height 22
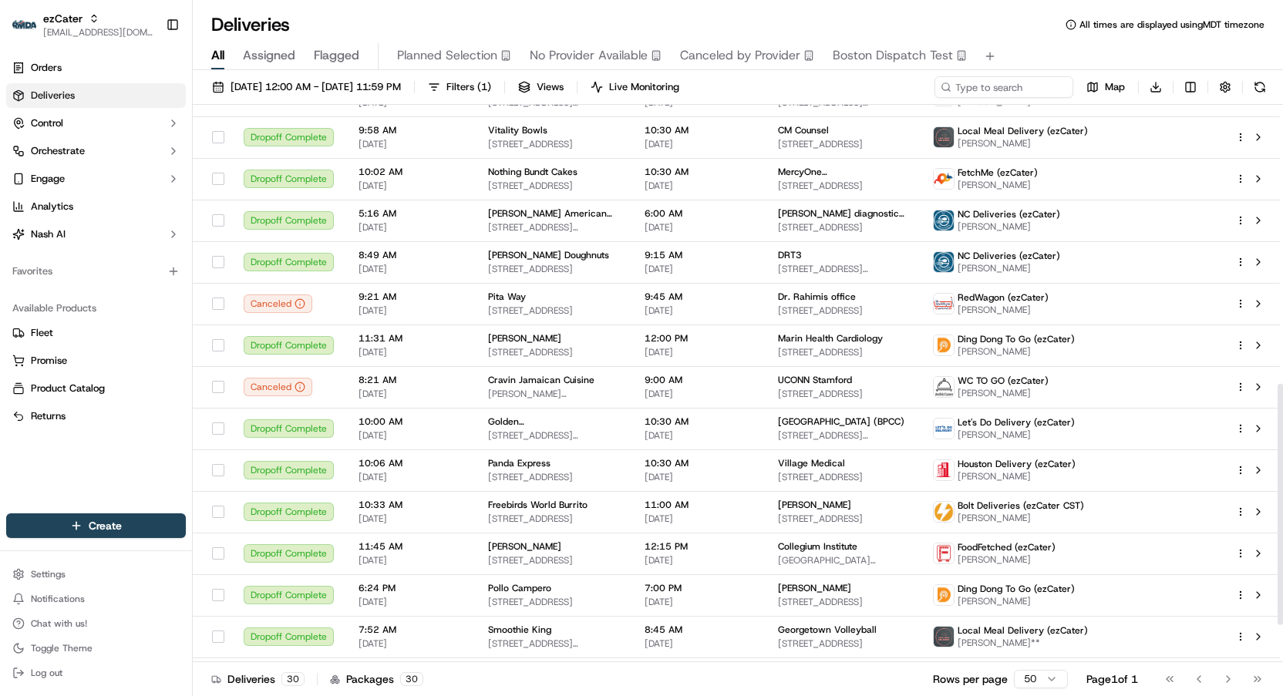
scroll to position [645, 0]
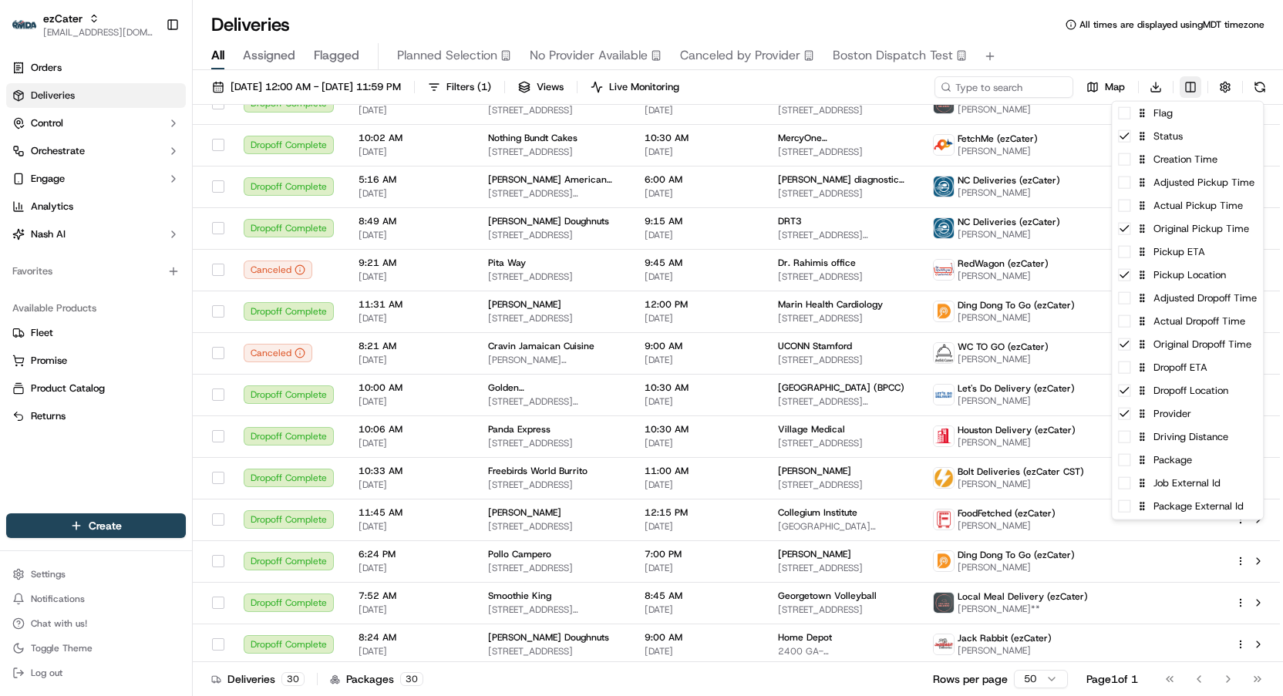
click at [1193, 90] on html "ezCater jes@usenash.com Toggle Sidebar Orders Deliveries Control Orchestrate En…" at bounding box center [641, 348] width 1283 height 696
click at [1123, 484] on span at bounding box center [1124, 483] width 12 height 12
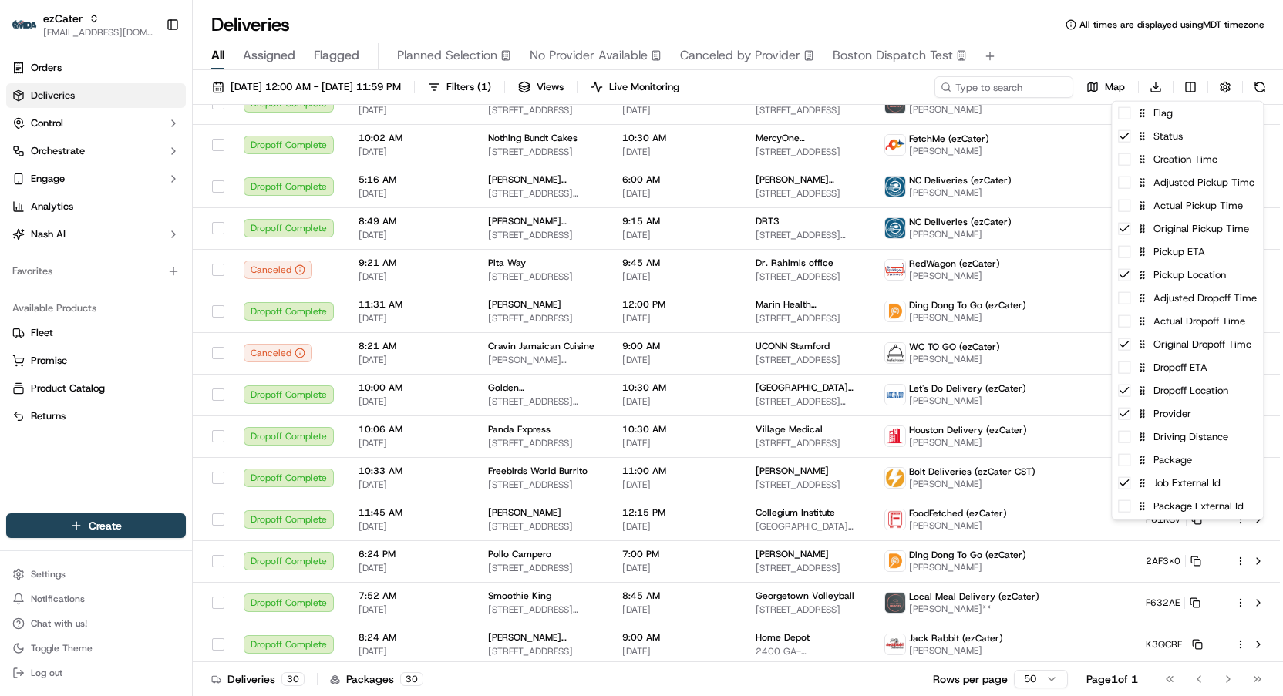
click at [1031, 27] on html "ezCater jes@usenash.com Toggle Sidebar Orders Deliveries Control Orchestrate En…" at bounding box center [641, 348] width 1283 height 696
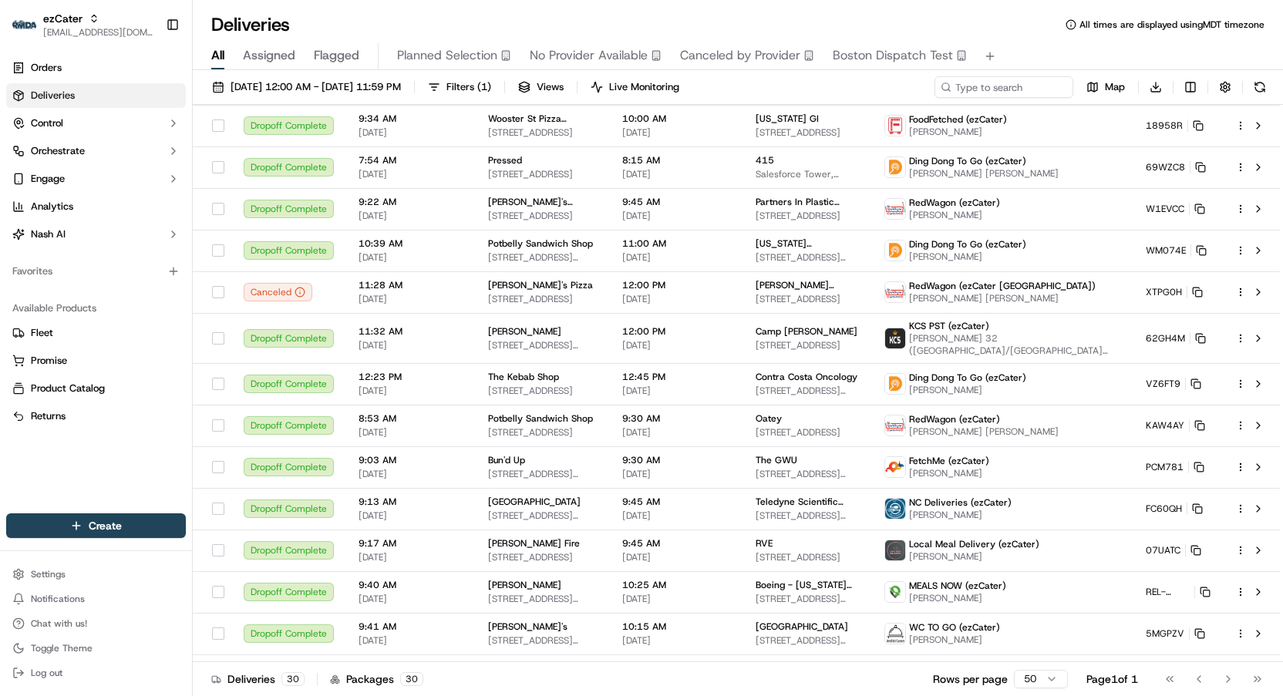
scroll to position [731, 0]
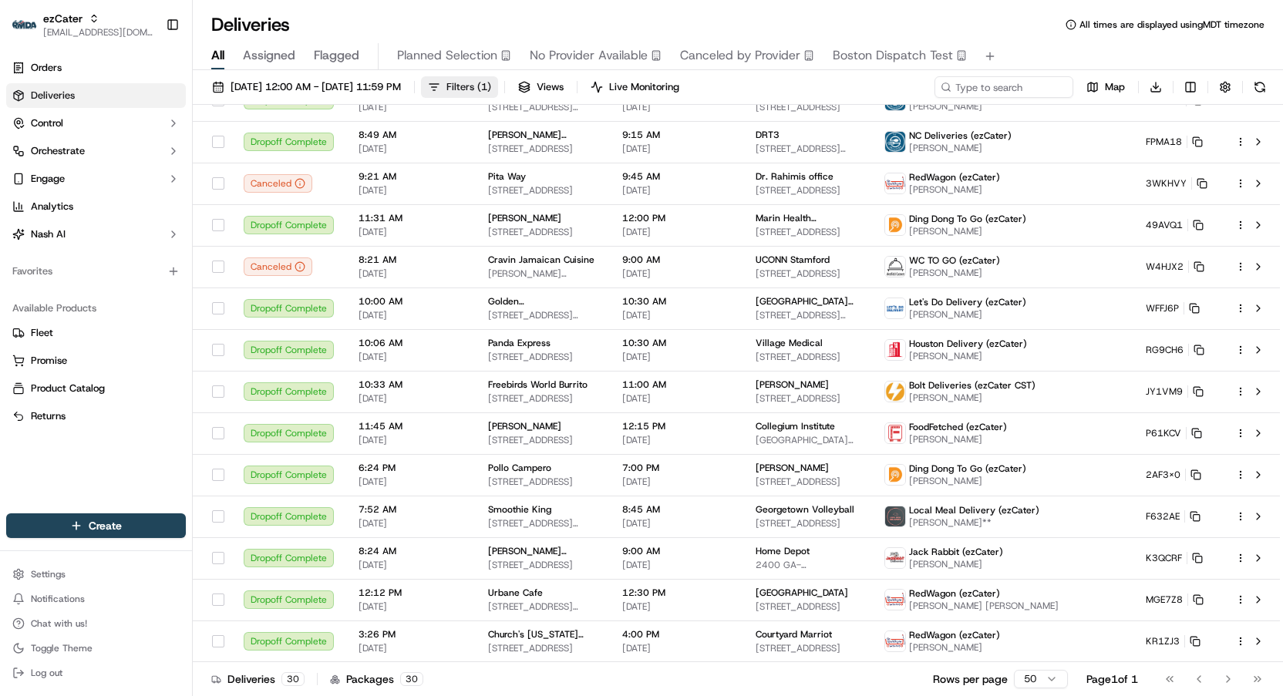
click at [491, 82] on span "Filters ( 1 )" at bounding box center [469, 87] width 45 height 14
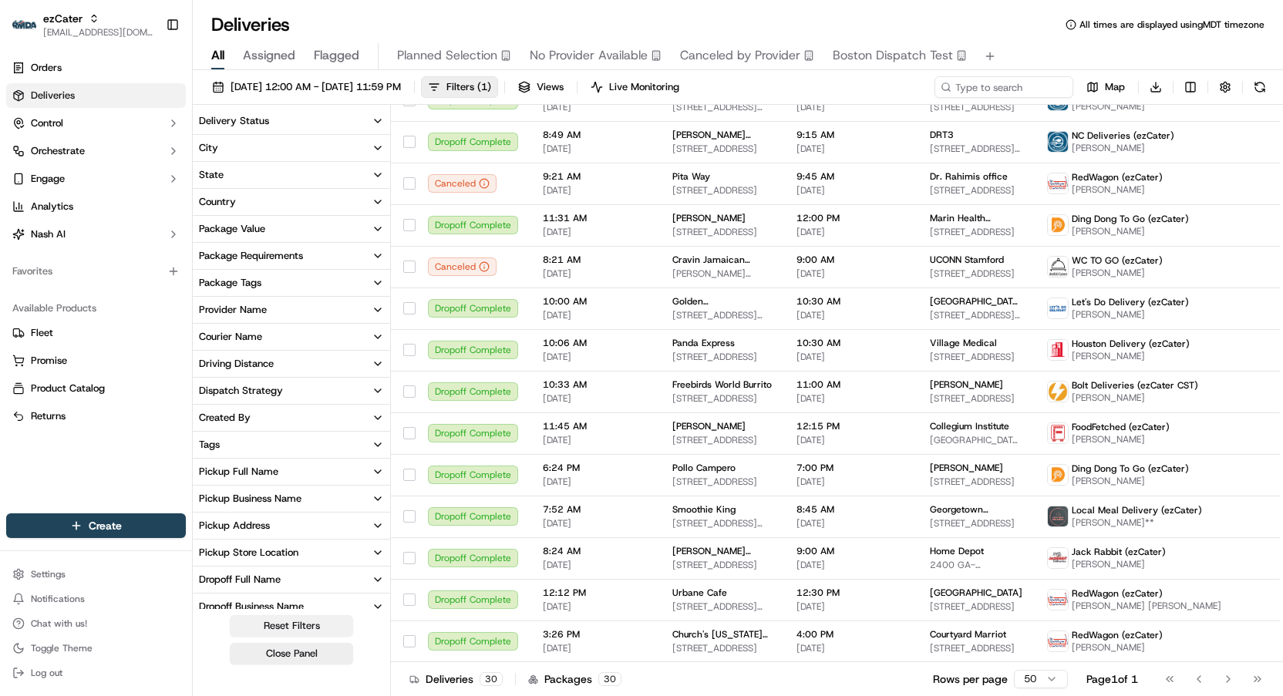
click at [293, 629] on button "Reset Filters" at bounding box center [291, 626] width 123 height 22
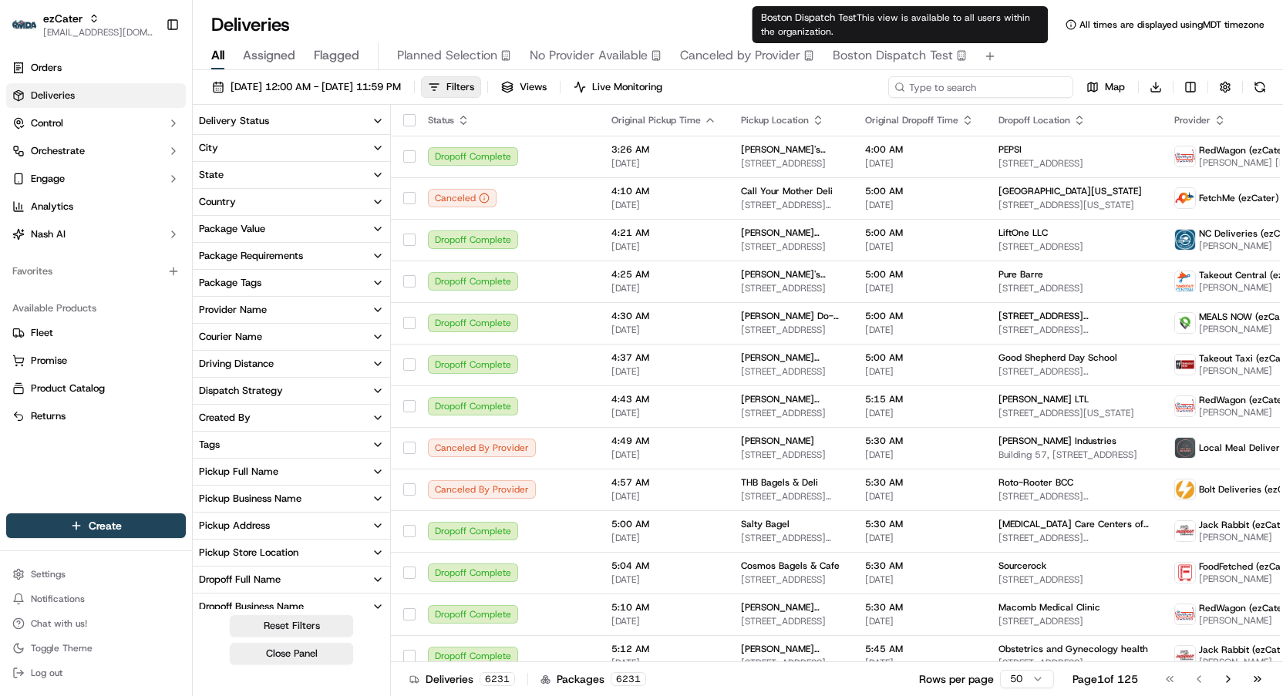
click at [965, 83] on input at bounding box center [980, 87] width 185 height 22
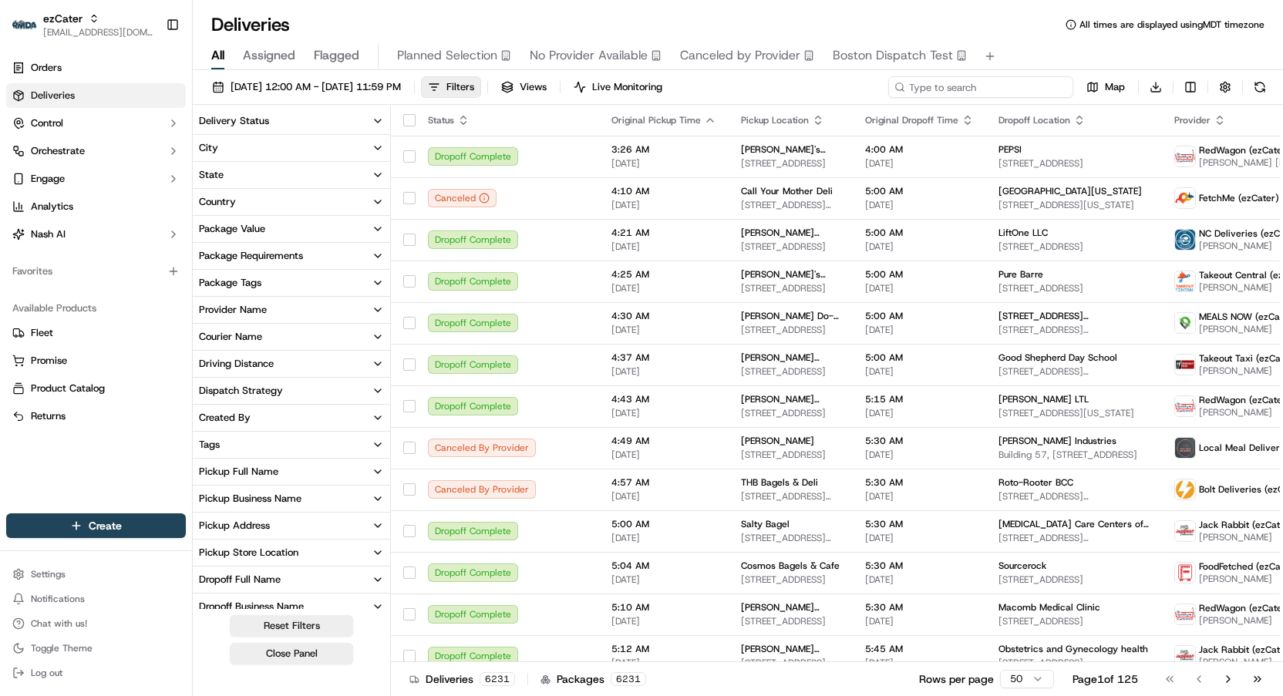
paste input "275386"
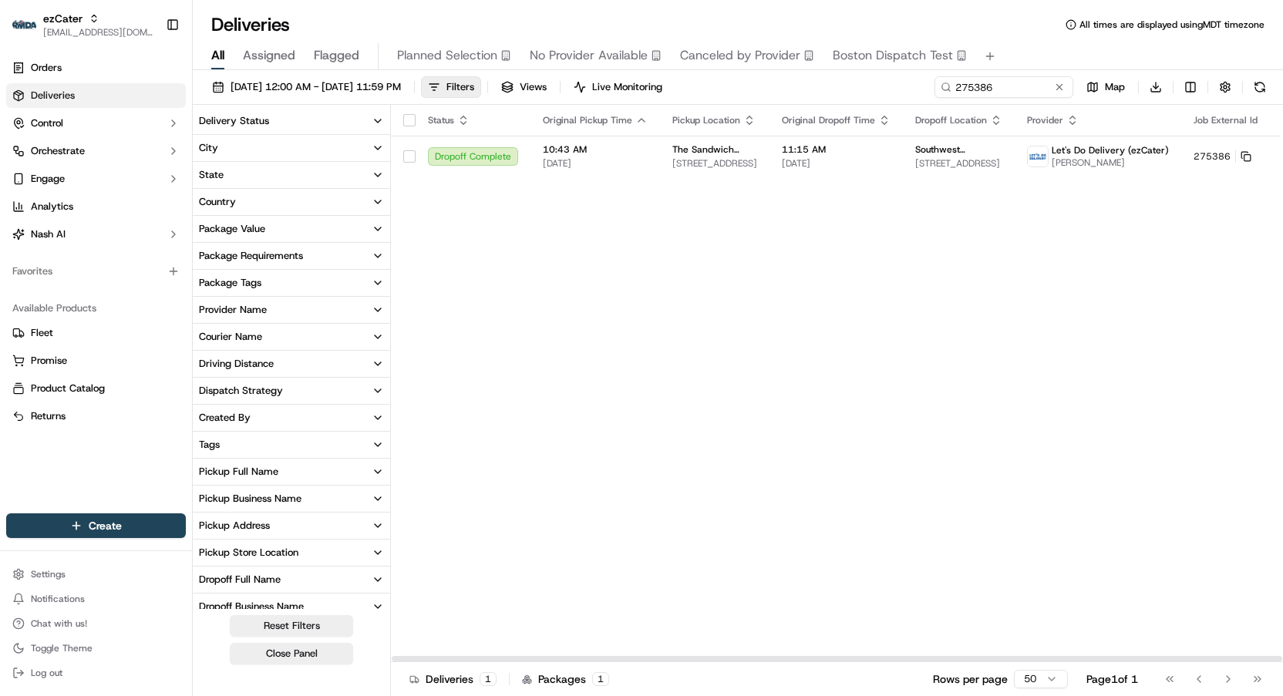
click at [824, 138] on td "11:15 AM 09/11/2025" at bounding box center [836, 157] width 133 height 42
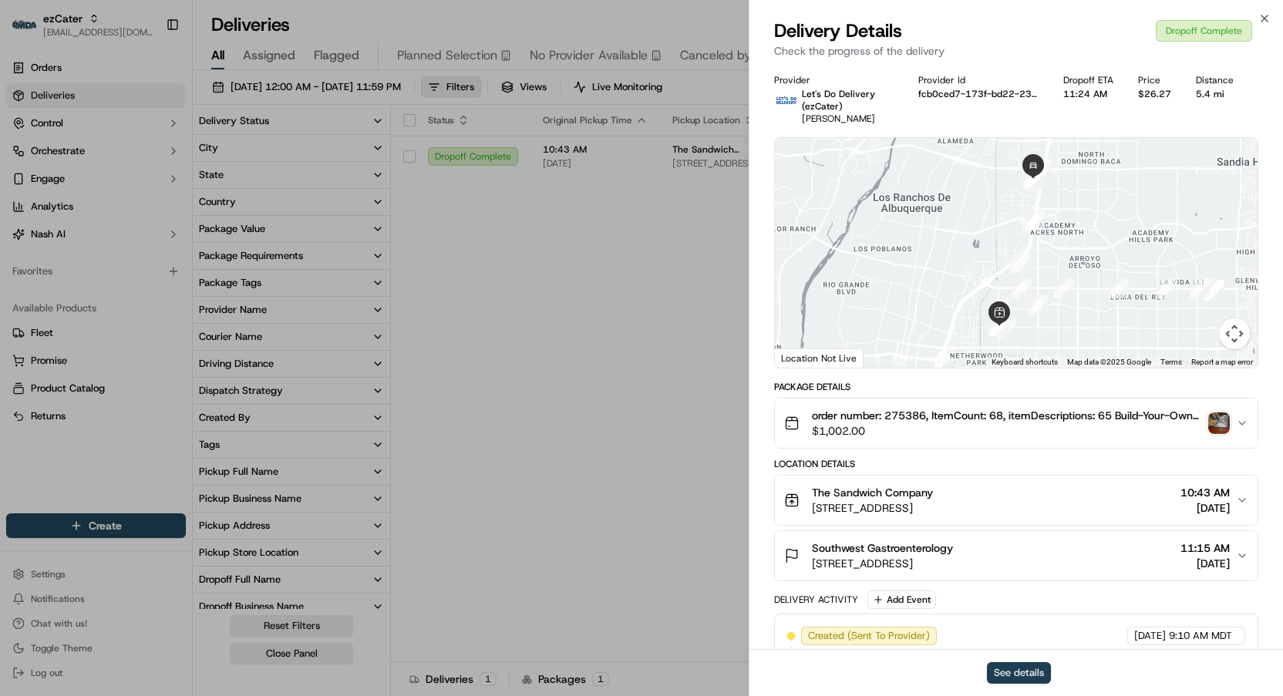
click at [1017, 671] on button "See details" at bounding box center [1019, 673] width 64 height 22
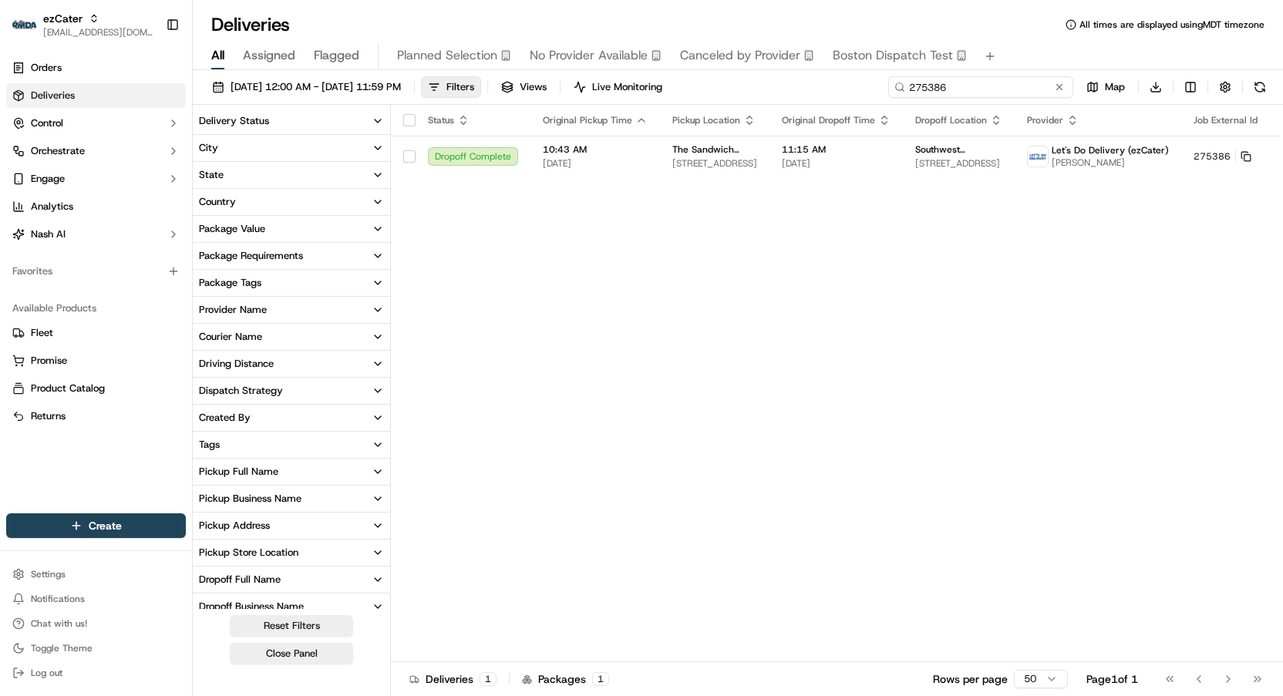
drag, startPoint x: 1016, startPoint y: 89, endPoint x: 867, endPoint y: 84, distance: 148.9
click at [867, 84] on div "09/08/2025 12:00 AM - 09/14/2025 11:59 PM Filters Views Live Monitoring 275386 …" at bounding box center [738, 90] width 1090 height 29
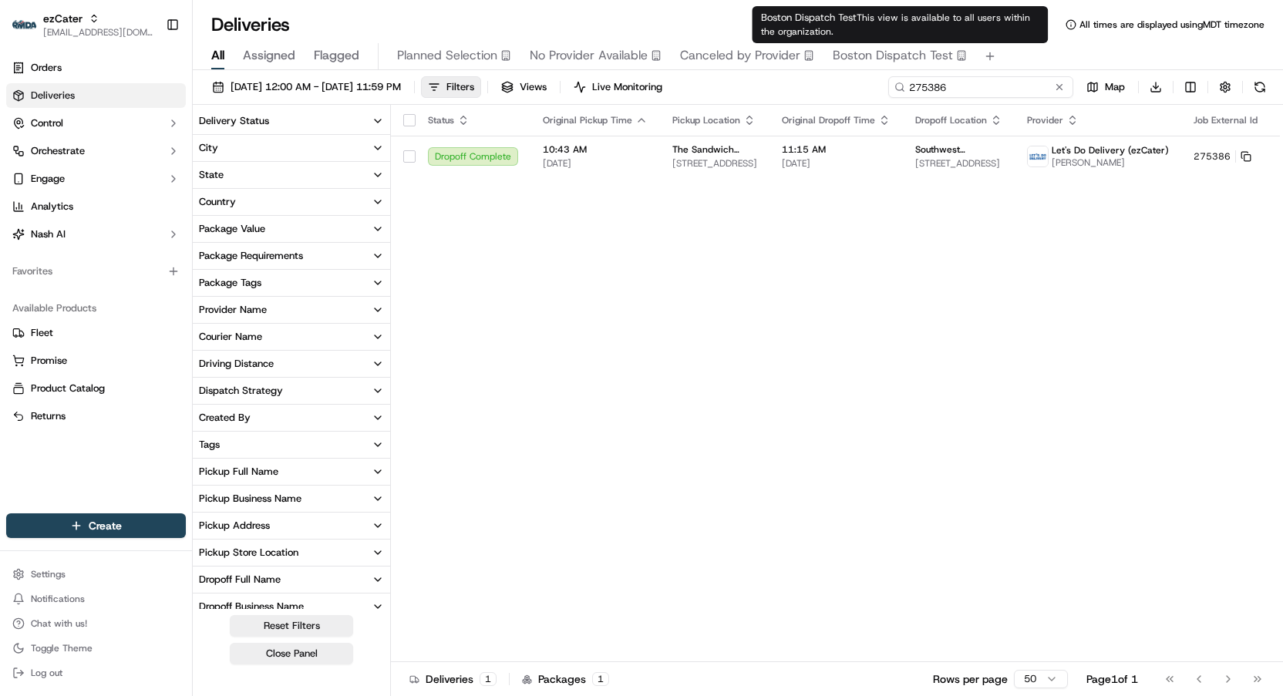
paste input "cfg_epHshovCAzDRR2rxUwcCVr"
type input "cfg_epHshovCAzDRR2rxUwcCVr"
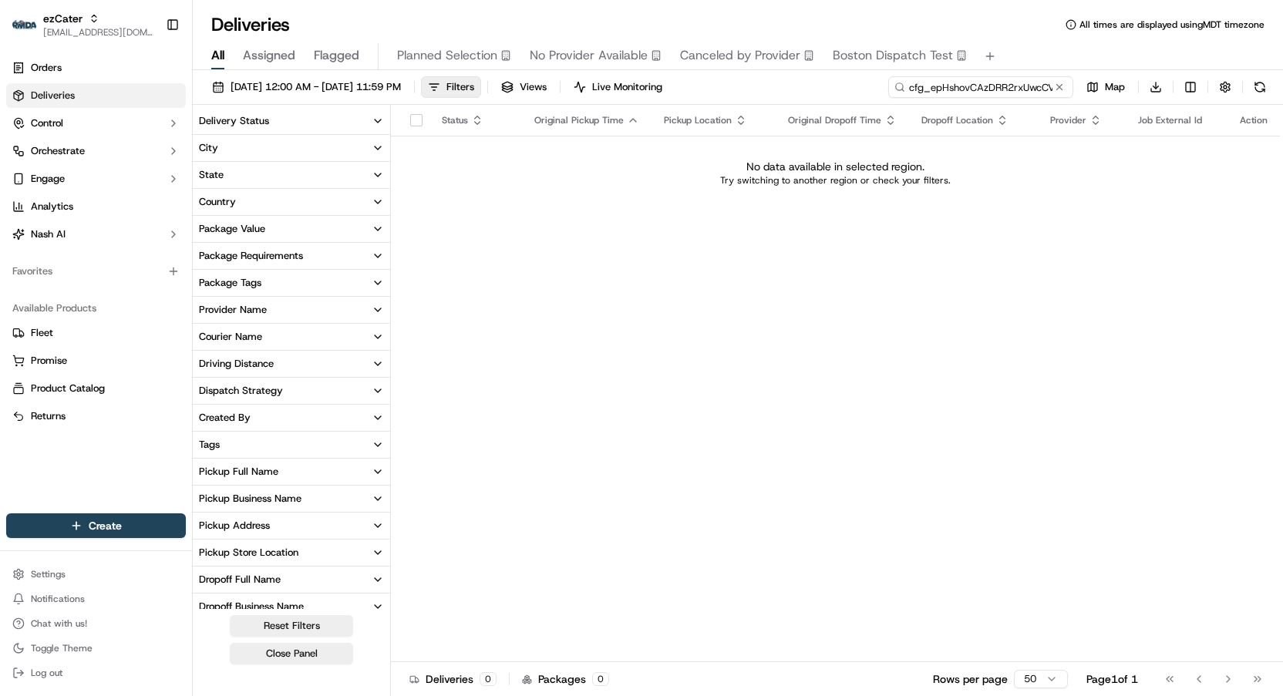
drag, startPoint x: 966, startPoint y: 87, endPoint x: 854, endPoint y: 86, distance: 111.8
click at [854, 86] on div "09/08/2025 12:00 AM - 09/14/2025 11:59 PM Filters Views Live Monitoring cfg_epH…" at bounding box center [738, 90] width 1090 height 29
click at [1058, 84] on button at bounding box center [1059, 86] width 15 height 15
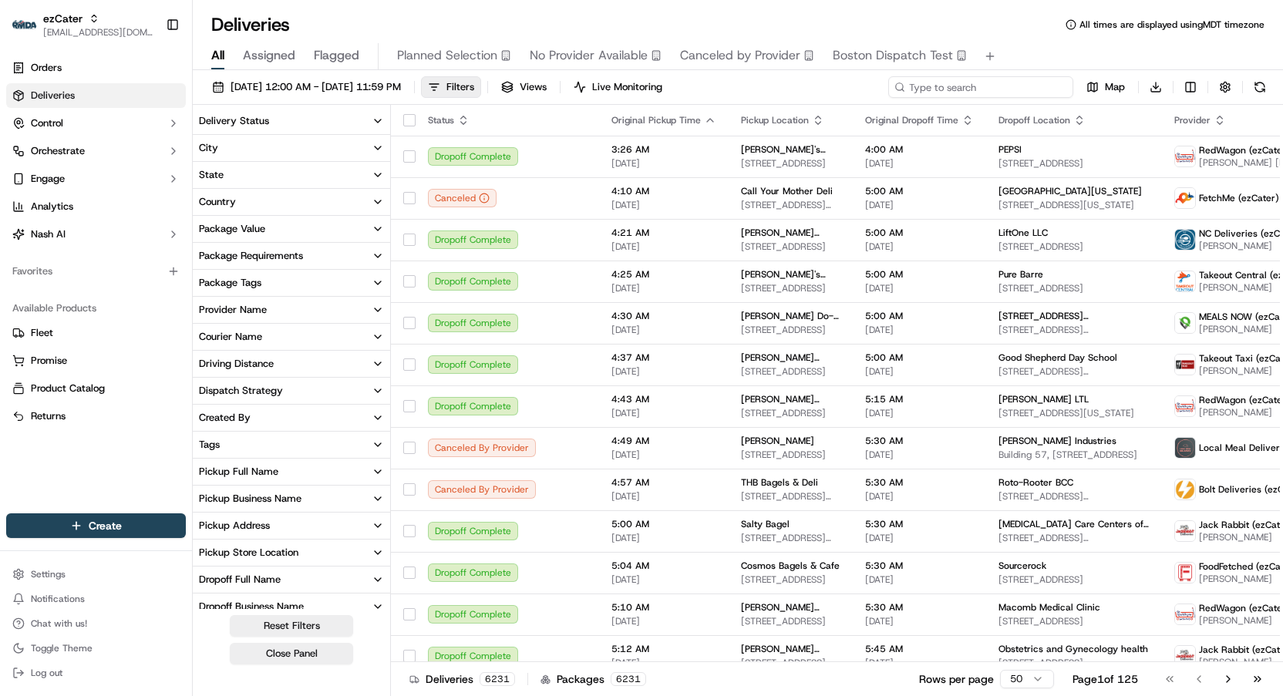
click at [989, 79] on input at bounding box center [980, 87] width 185 height 22
paste input "106E78"
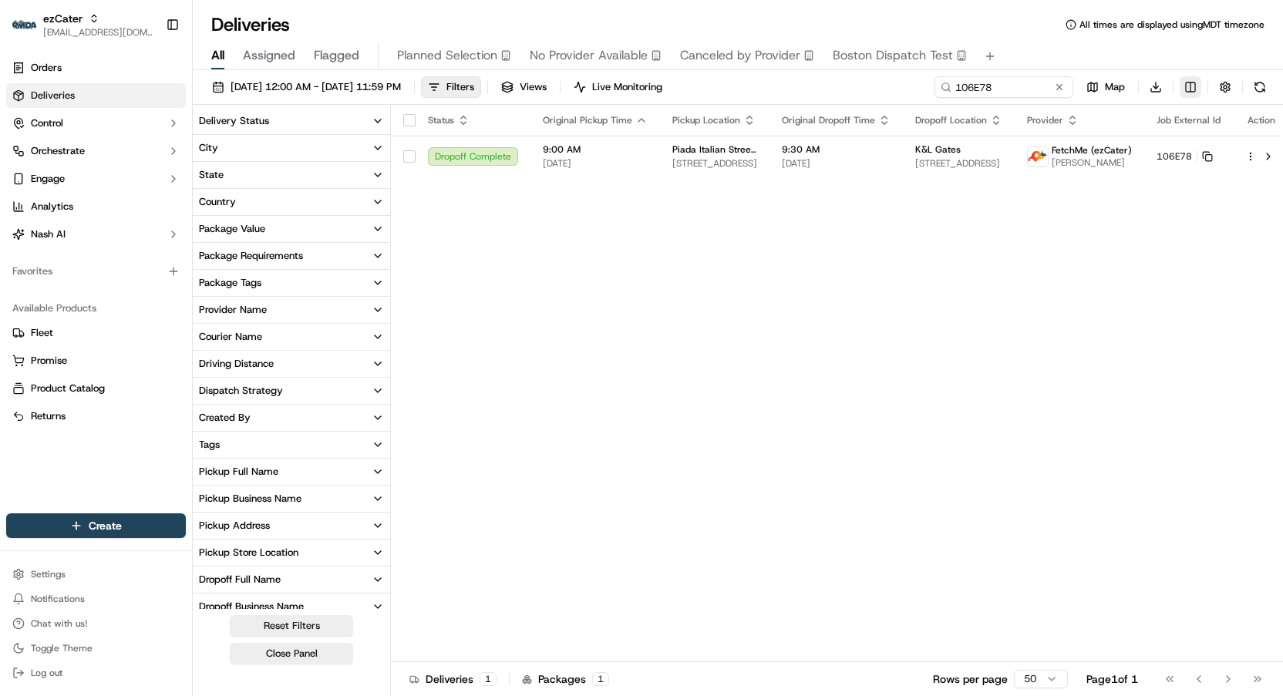
click at [1195, 91] on html "ezCater jes@usenash.com Toggle Sidebar Orders Deliveries Control Orchestrate En…" at bounding box center [641, 348] width 1283 height 696
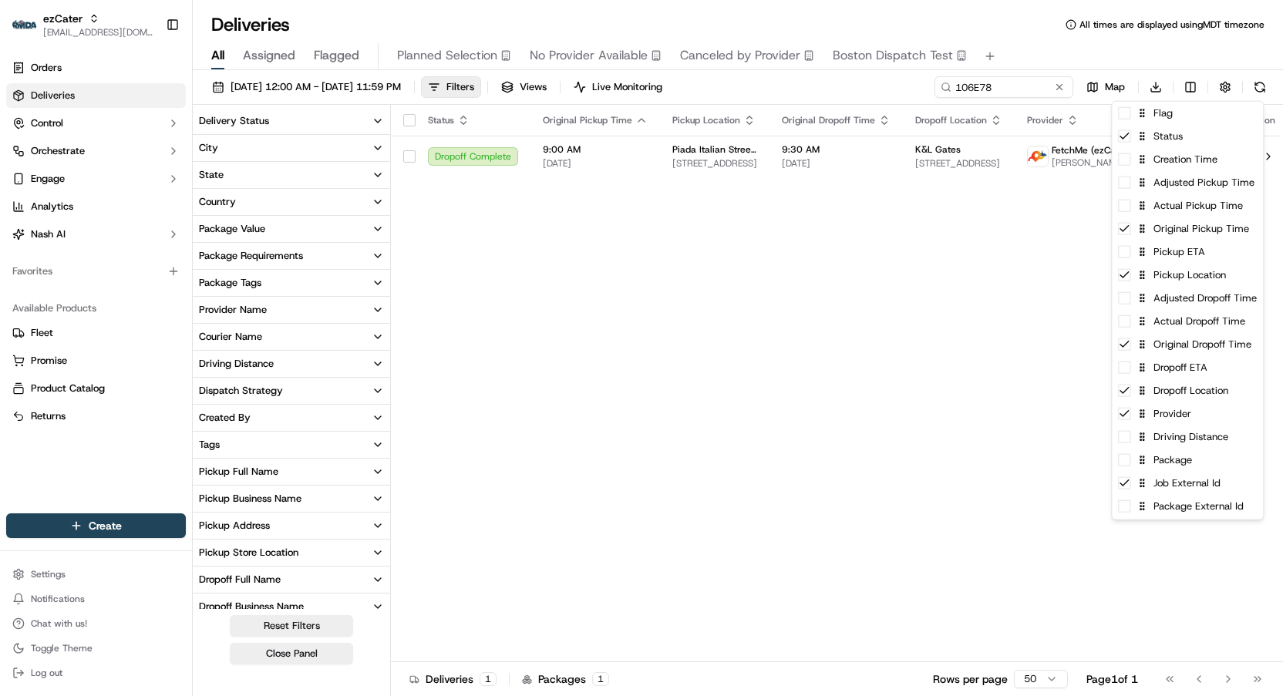
click at [967, 495] on html "ezCater jes@usenash.com Toggle Sidebar Orders Deliveries Control Orchestrate En…" at bounding box center [641, 348] width 1283 height 696
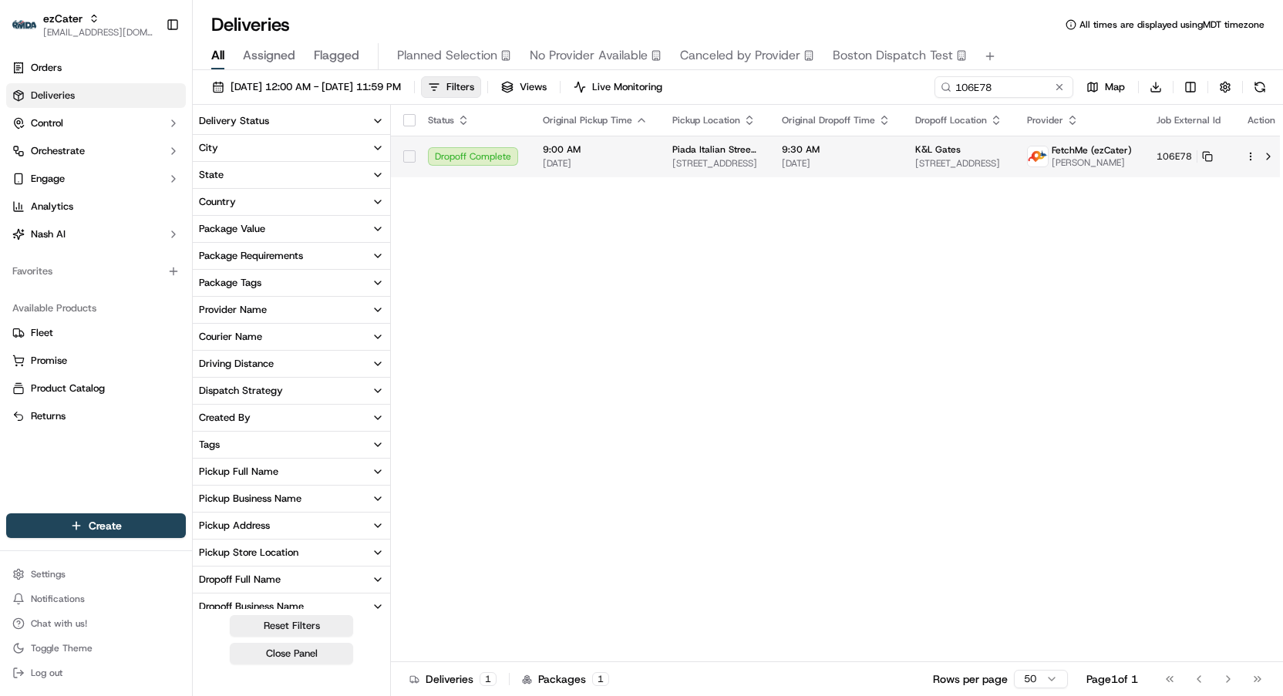
click at [757, 155] on td "Piada Italian Street Food 3088 Wake Forest Rd #280, Raleigh, NC 27609, USA" at bounding box center [715, 157] width 110 height 42
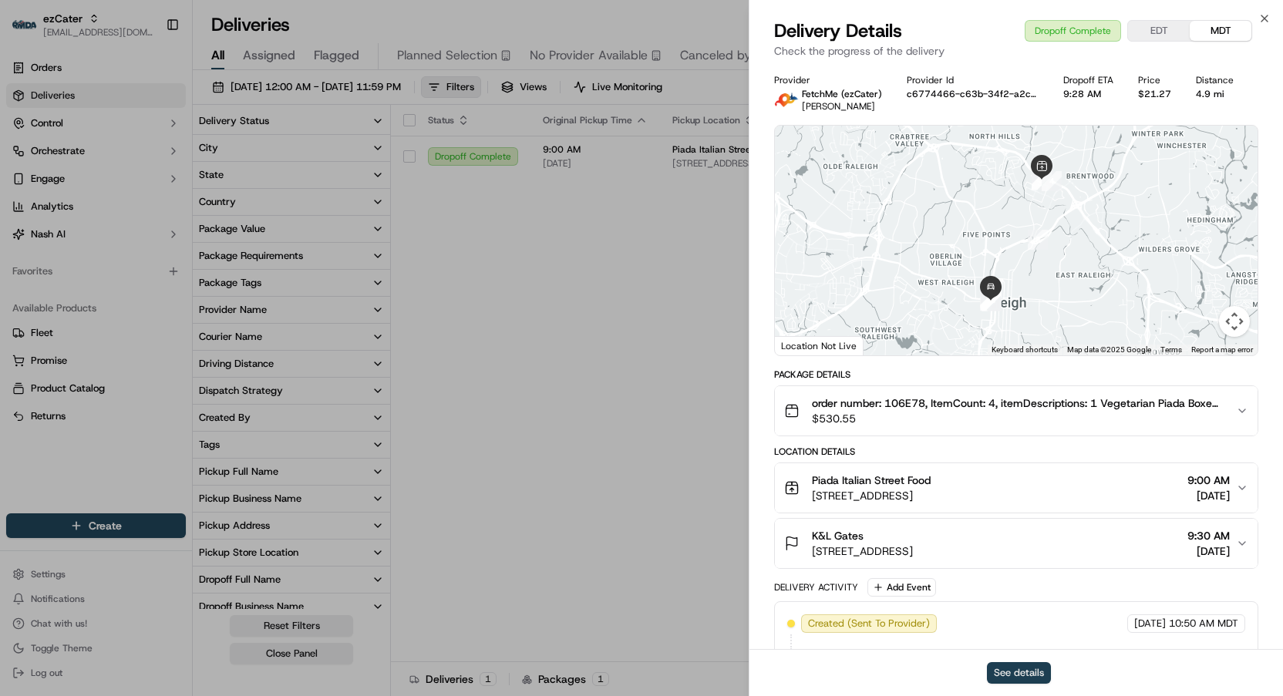
click at [1024, 675] on button "See details" at bounding box center [1019, 673] width 64 height 22
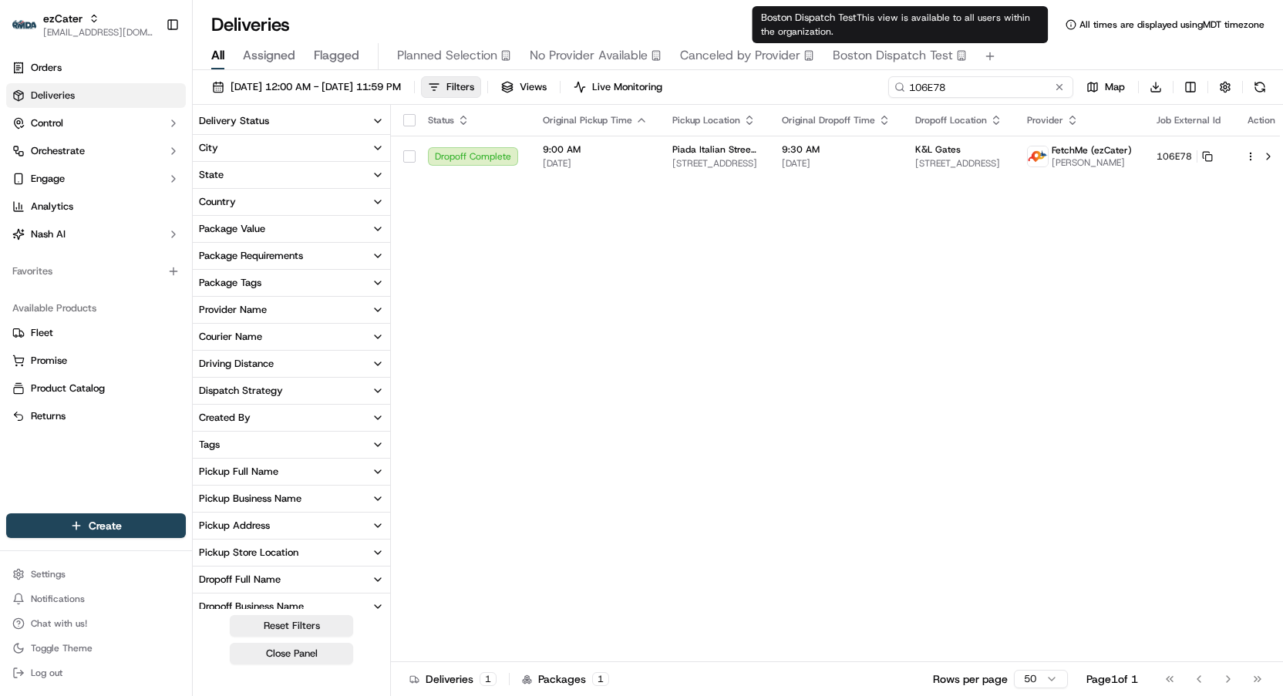
drag, startPoint x: 996, startPoint y: 84, endPoint x: 752, endPoint y: 53, distance: 246.4
click at [752, 53] on div "Deliveries All times are displayed using MDT timezone All Assigned Flagged Plan…" at bounding box center [738, 348] width 1090 height 696
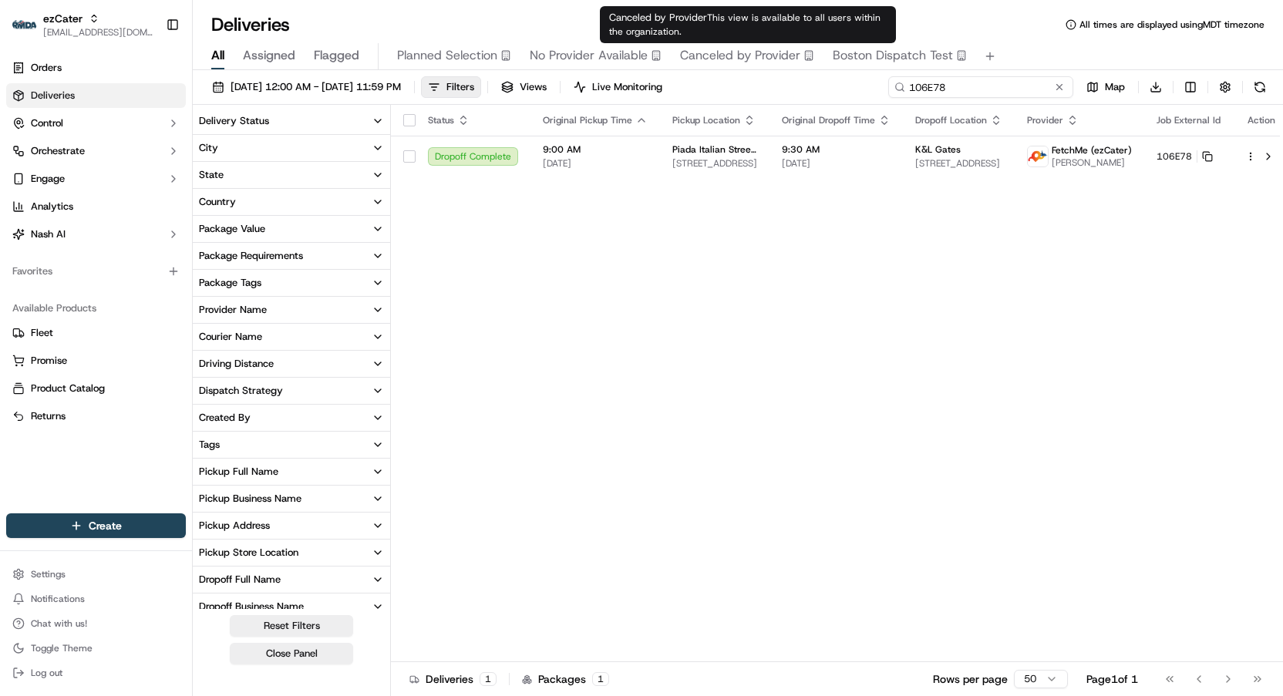
paste input "548786"
type input "548786"
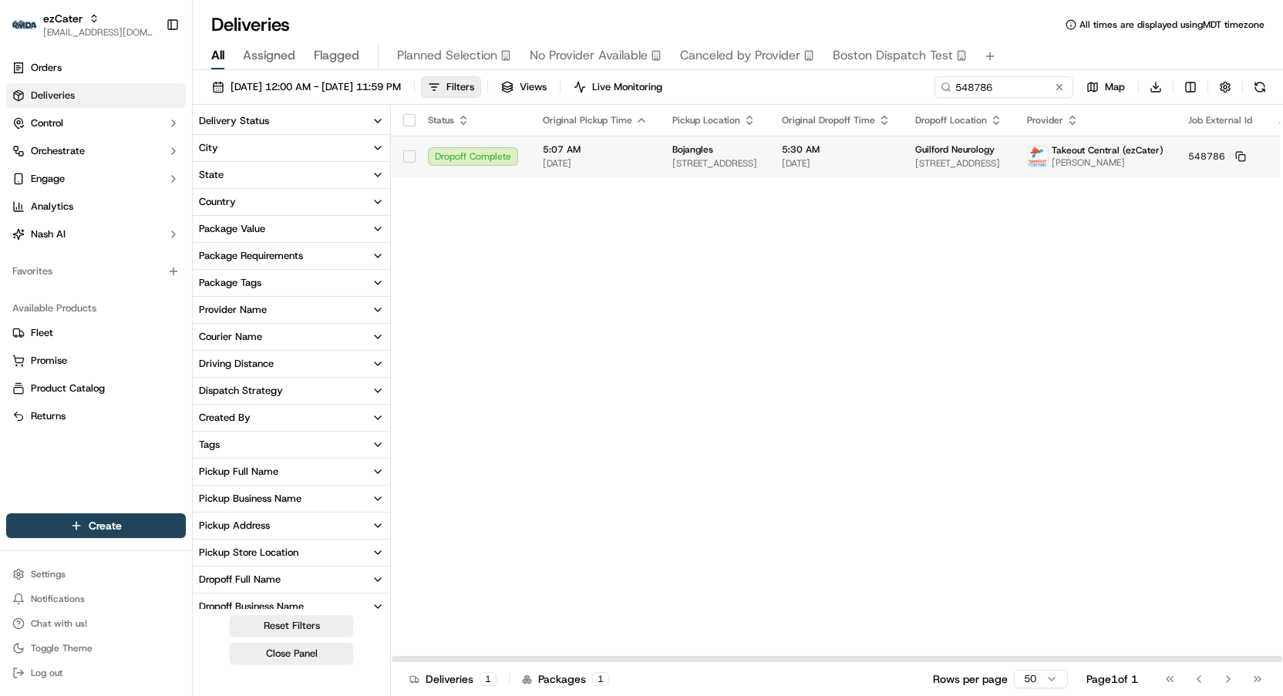
click at [903, 163] on td "Guilford Neurology 912 Third St #101, Greensboro, NC 27405, USA" at bounding box center [959, 157] width 112 height 42
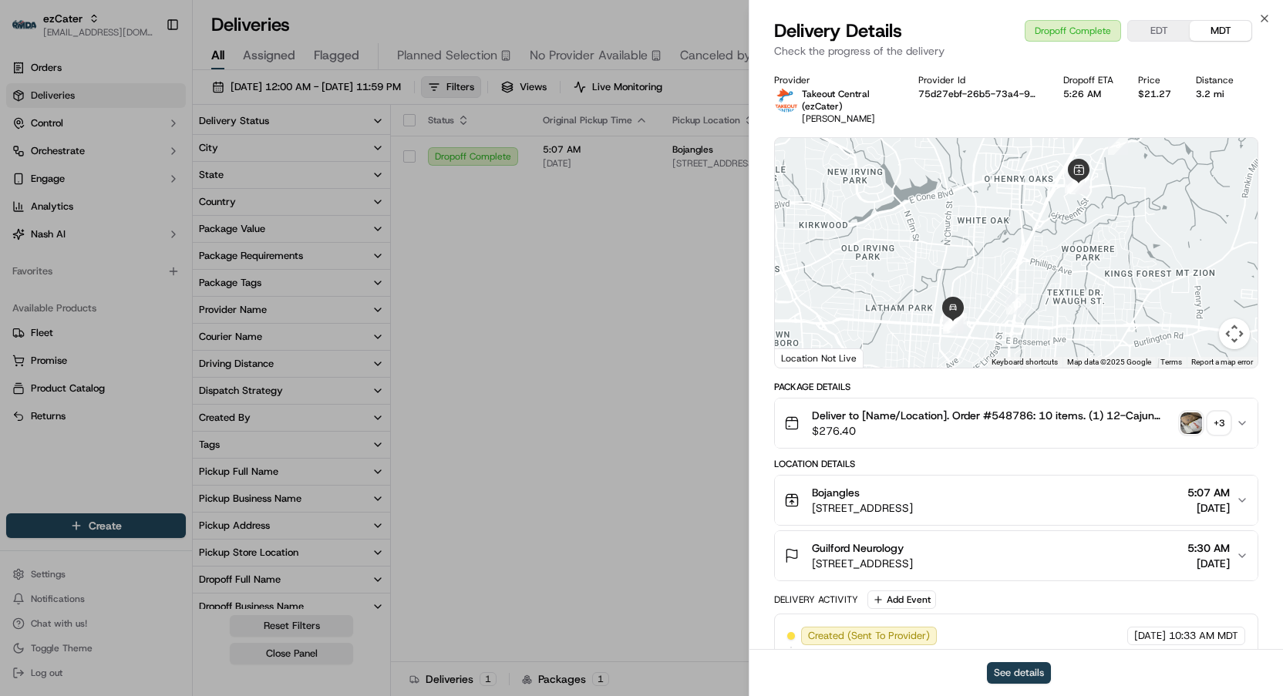
click at [1015, 675] on button "See details" at bounding box center [1019, 673] width 64 height 22
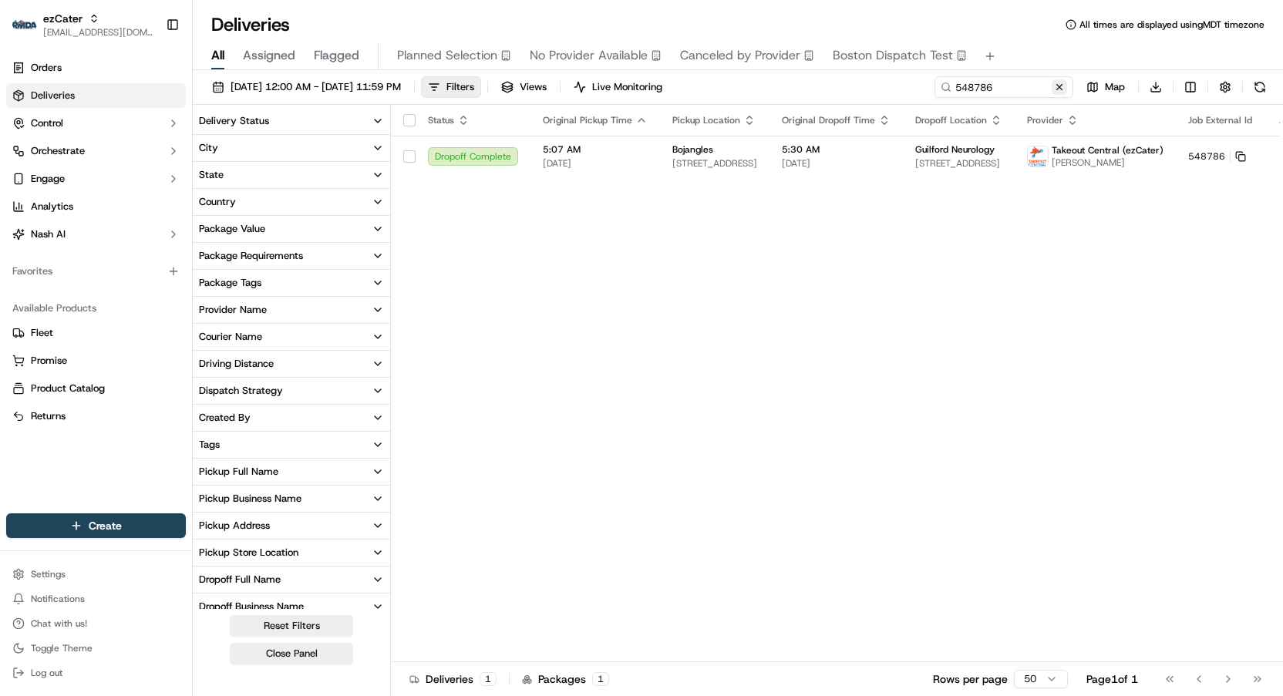
click at [1059, 83] on button at bounding box center [1059, 86] width 15 height 15
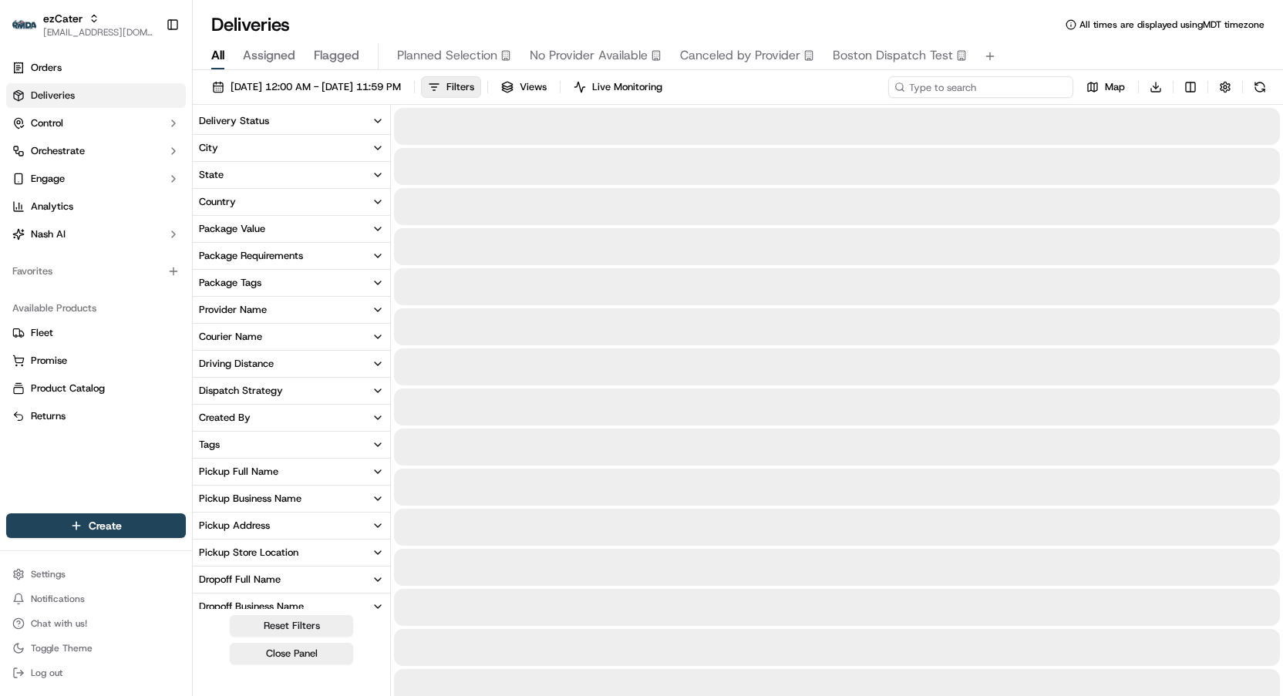
click at [1015, 83] on input at bounding box center [980, 87] width 185 height 22
paste input "035786"
type input "035786"
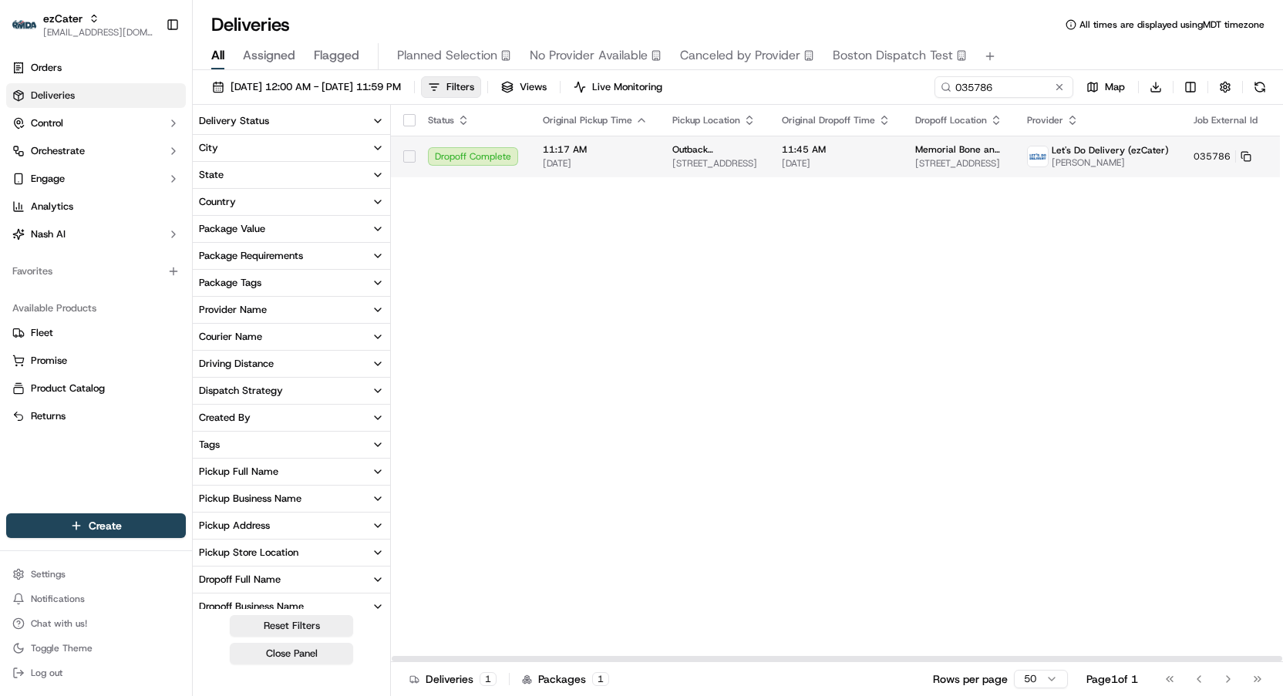
click at [786, 148] on span "11:45 AM" at bounding box center [836, 149] width 109 height 12
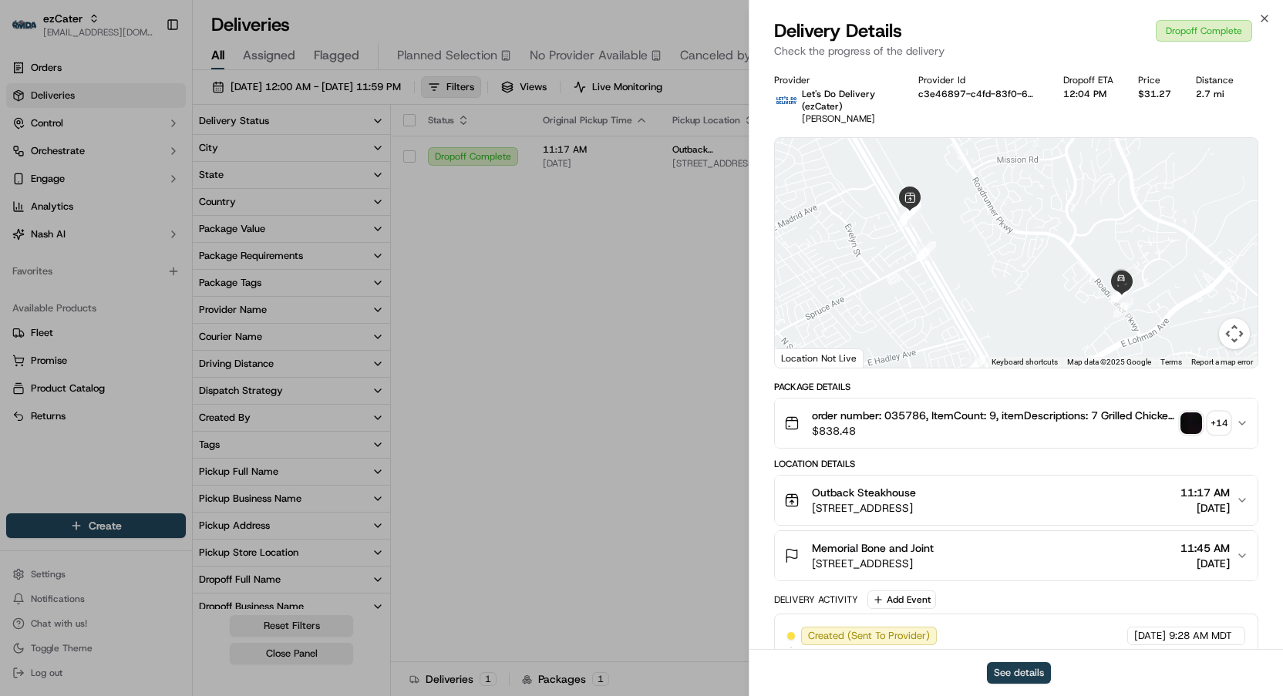
click at [1025, 671] on button "See details" at bounding box center [1019, 673] width 64 height 22
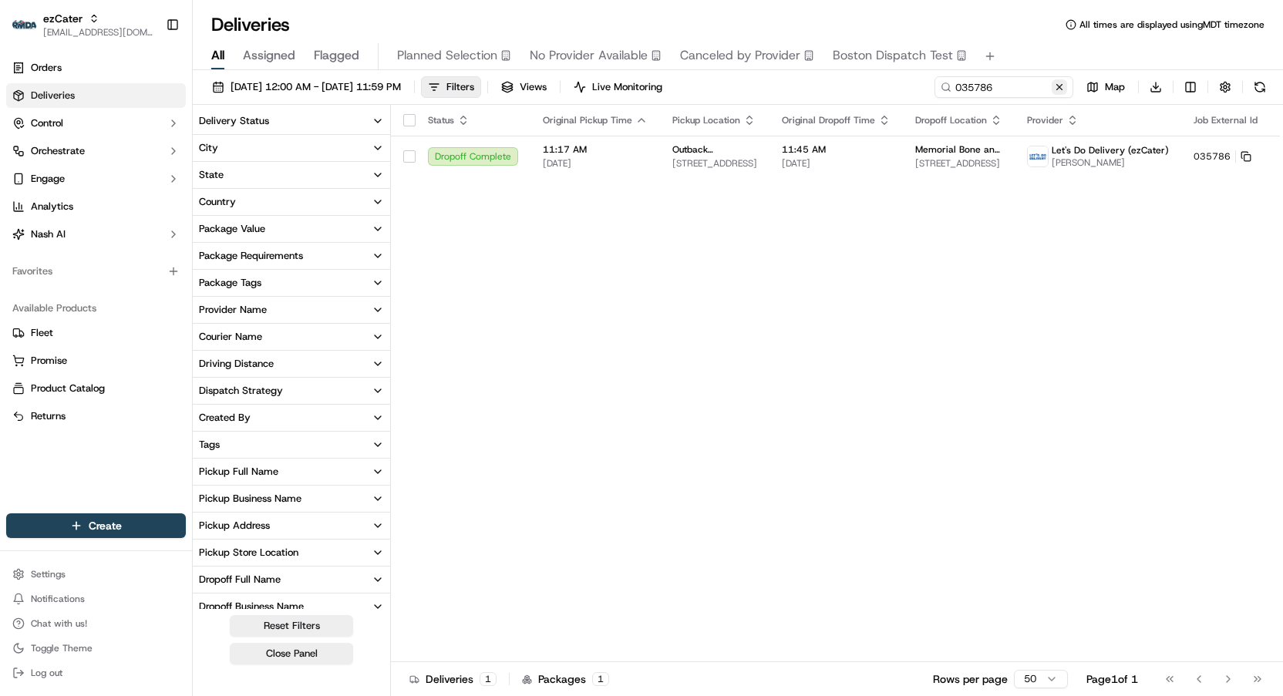
click at [1058, 89] on button at bounding box center [1059, 86] width 15 height 15
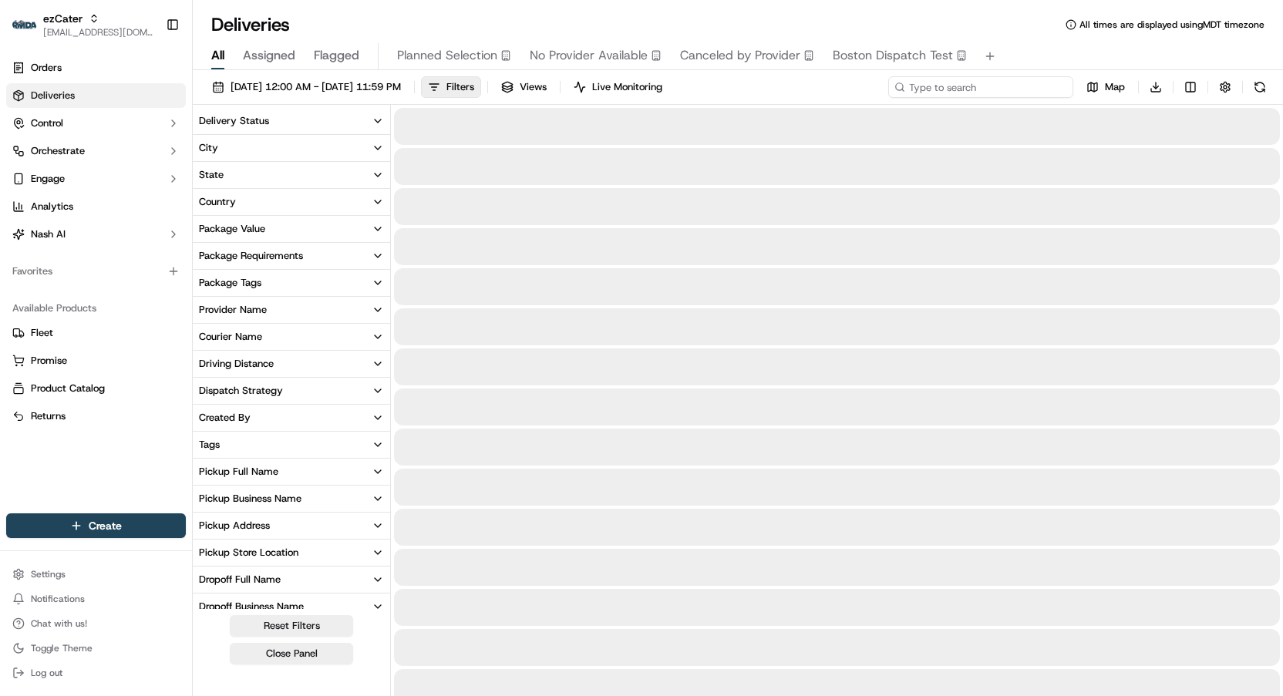
click at [1044, 89] on input at bounding box center [980, 87] width 185 height 22
paste input "MKJQ5W"
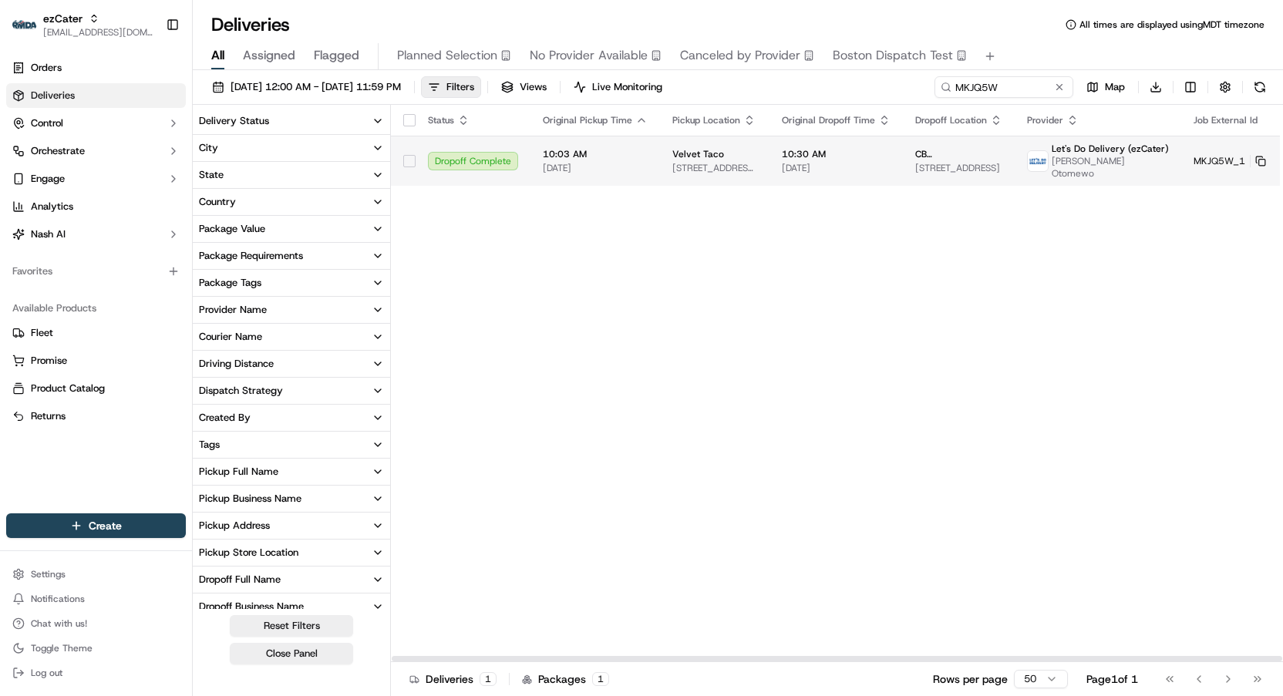
click at [682, 162] on span "5350 Nebraska Furniture Mart Dr, The Colony, TX 75056, USA" at bounding box center [714, 168] width 85 height 12
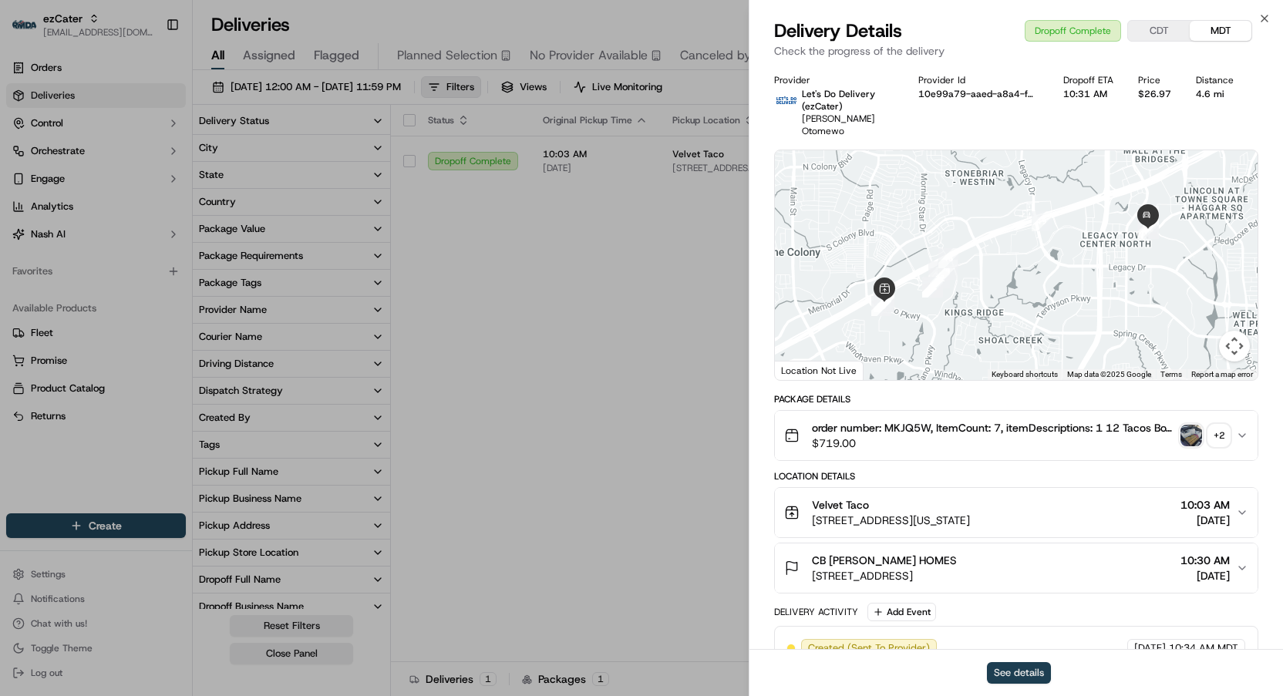
click at [989, 668] on button "See details" at bounding box center [1019, 673] width 64 height 22
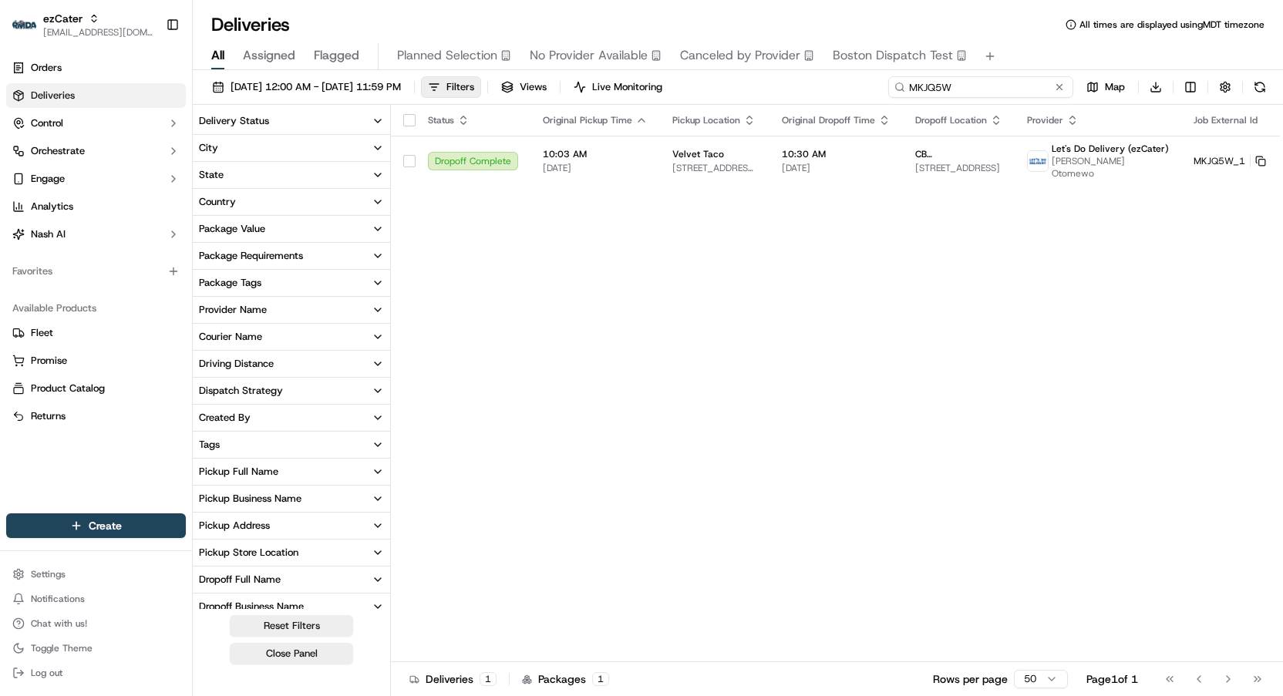
drag, startPoint x: 1000, startPoint y: 89, endPoint x: 851, endPoint y: 79, distance: 149.9
click at [850, 79] on div "09/08/2025 12:00 AM - 09/14/2025 11:59 PM Filters Views Live Monitoring MKJQ5W …" at bounding box center [738, 90] width 1090 height 29
paste input "106E78"
type input "106E78"
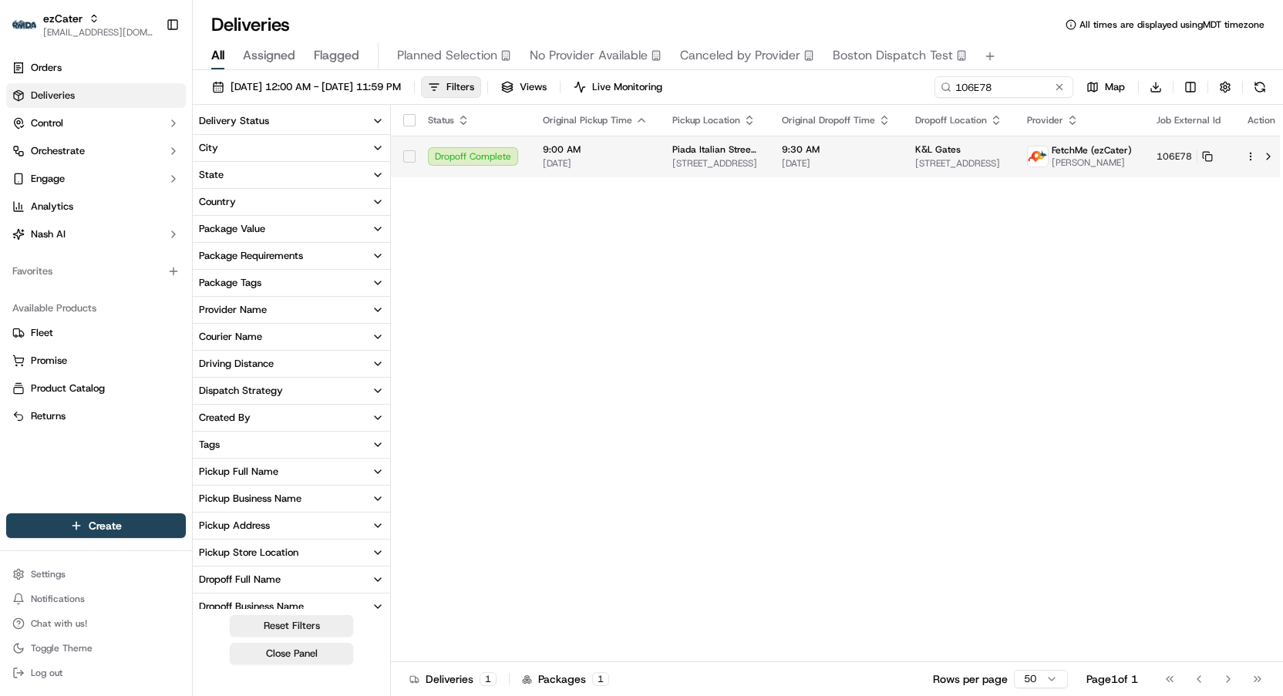
click at [831, 163] on span "09/10/2025" at bounding box center [836, 163] width 109 height 12
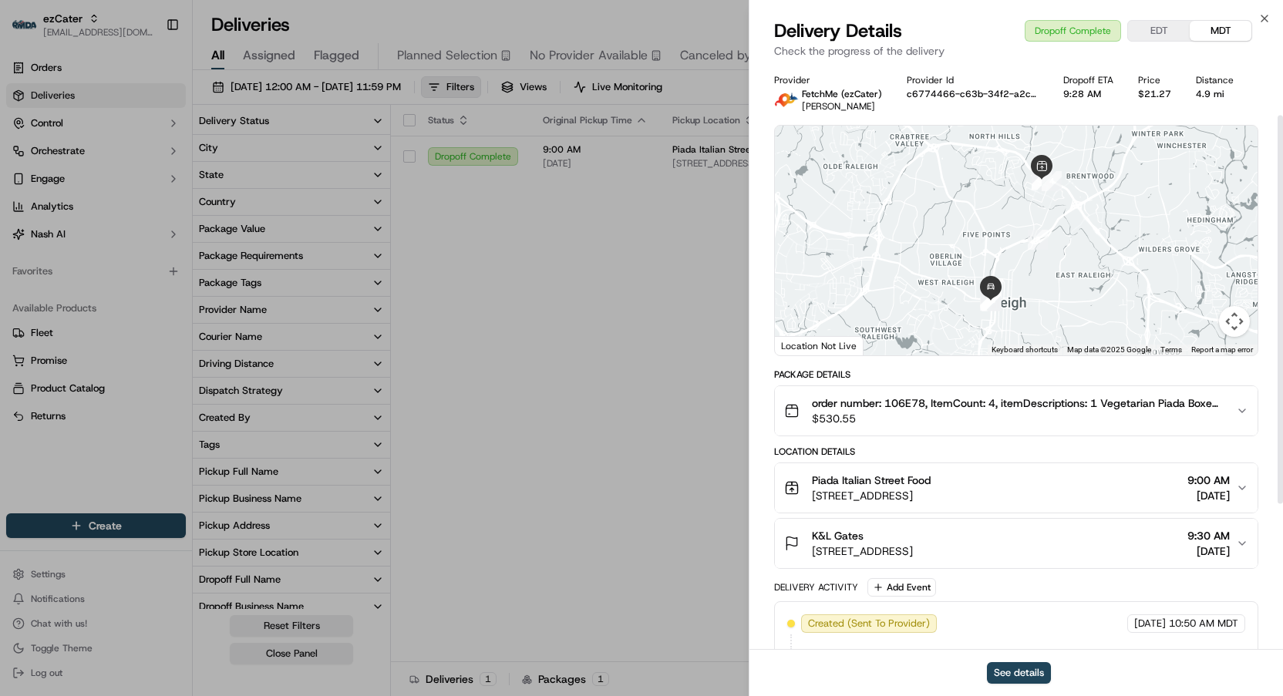
scroll to position [295, 0]
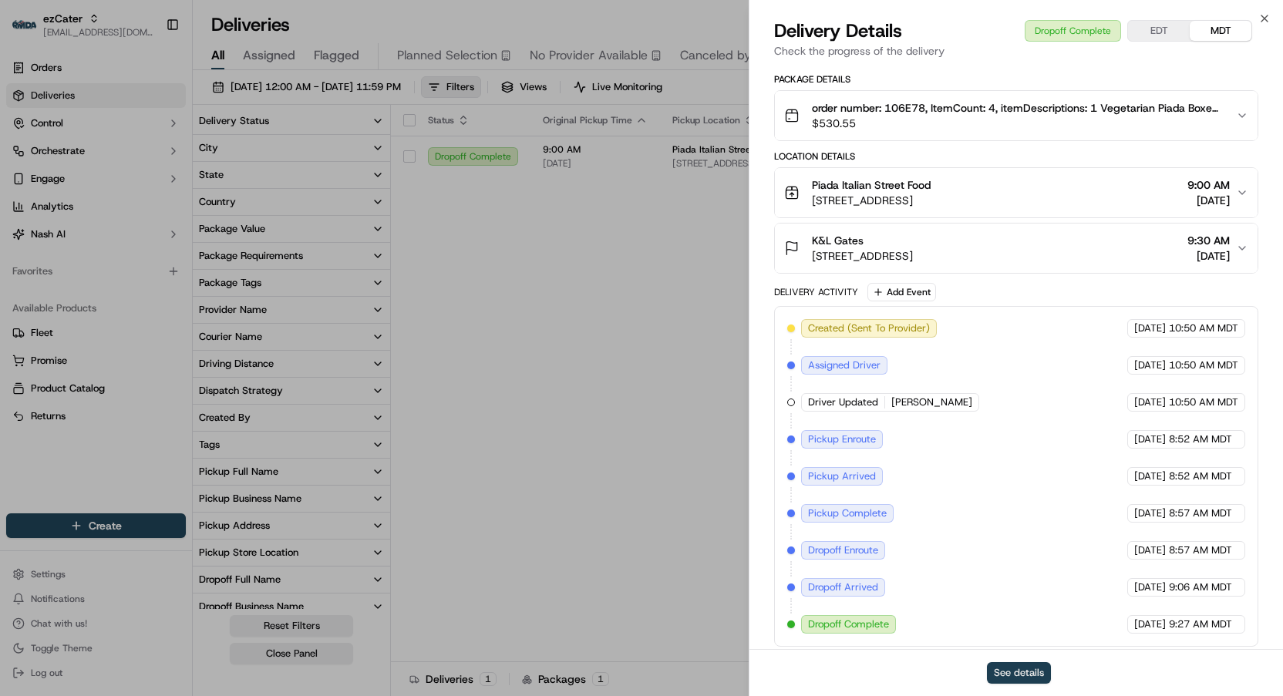
click at [1023, 672] on button "See details" at bounding box center [1019, 673] width 64 height 22
